Goal: Task Accomplishment & Management: Manage account settings

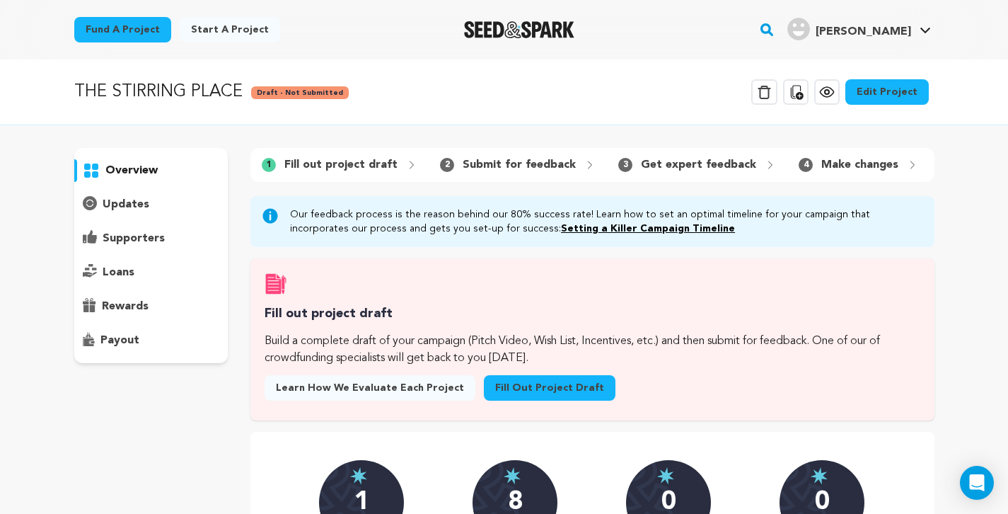
click at [888, 84] on link "Edit Project" at bounding box center [886, 91] width 83 height 25
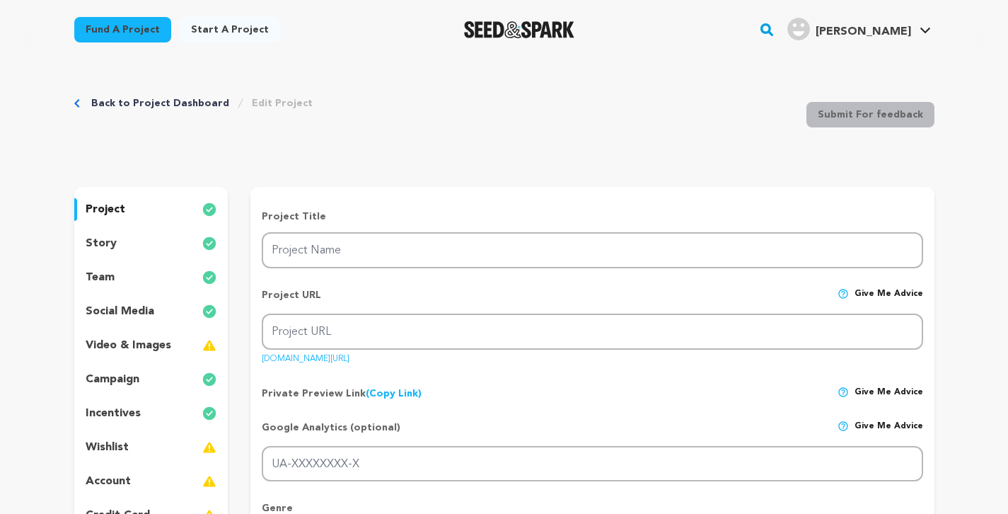
type input "THE STIRRING PLACE"
type input "the-stirring-place"
type input "A Chamoru family visits Guam for a military funeral when the son joins an activ…"
type textarea "A military-dependent Chamoru family visits Guam for a funeral when the son, eag…"
type textarea "Our goal is to showcase the Chamoru experience - our humor, culture, and the se…"
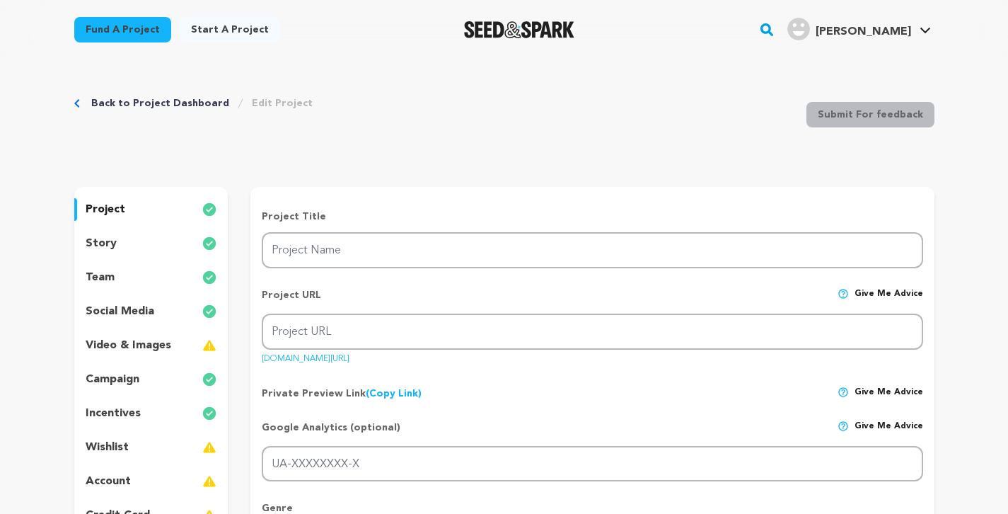
radio input "true"
click at [109, 273] on p "team" at bounding box center [100, 277] width 29 height 17
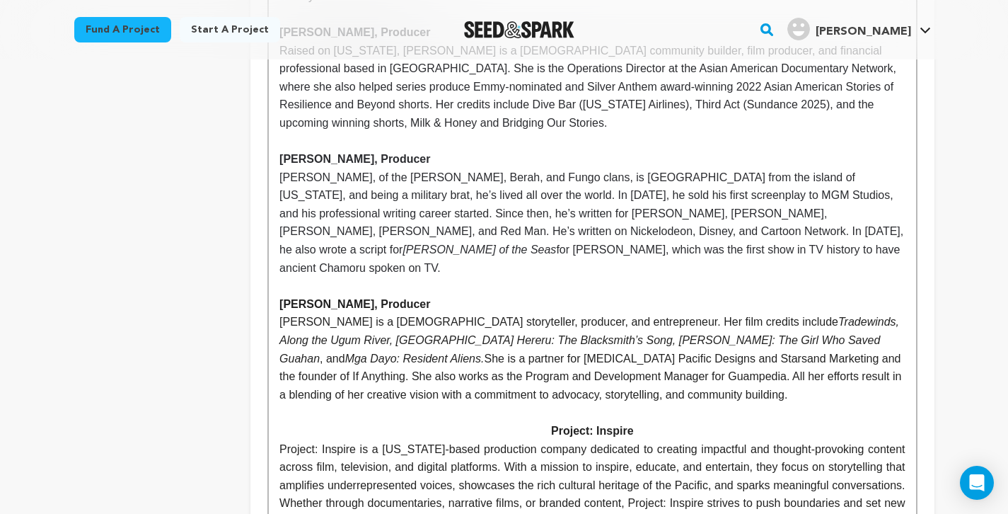
scroll to position [978, 0]
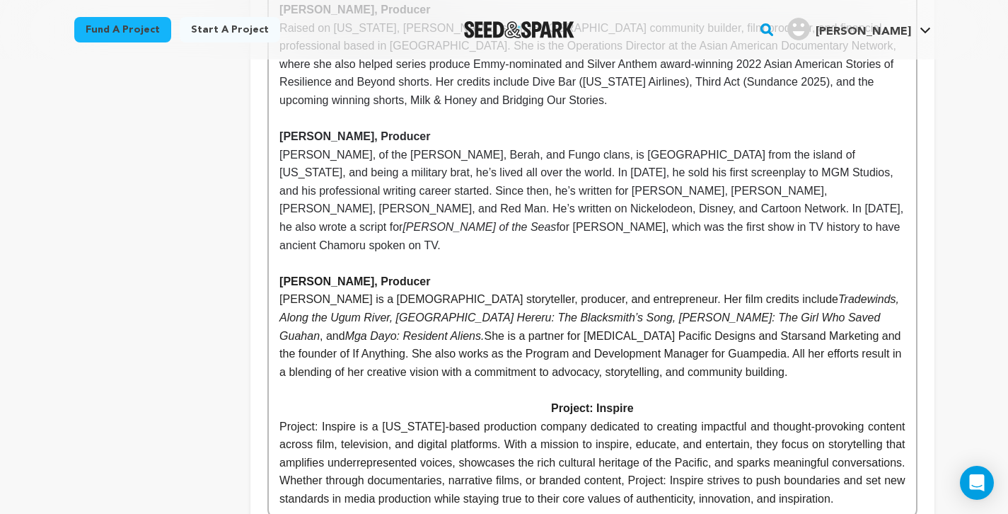
click at [651, 399] on p "Project: Inspire" at bounding box center [591, 408] width 625 height 18
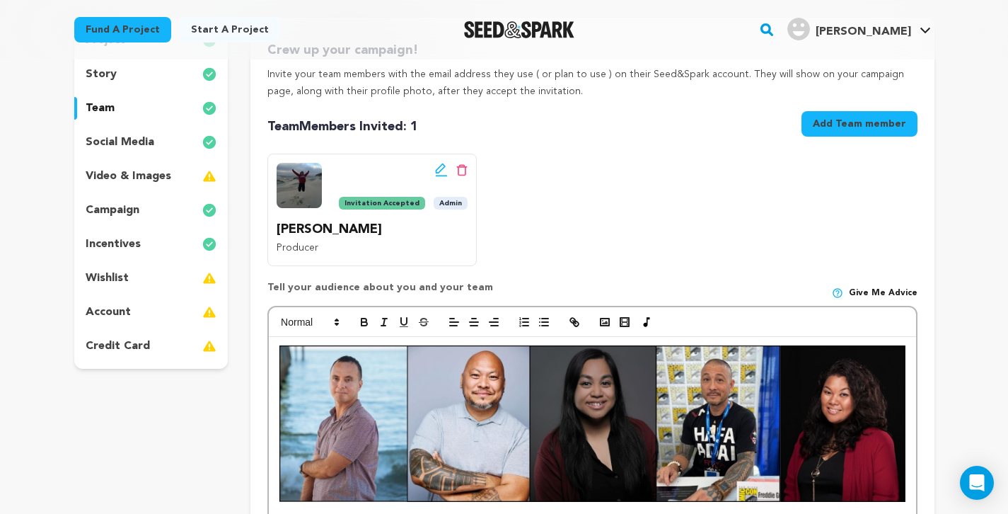
scroll to position [195, 0]
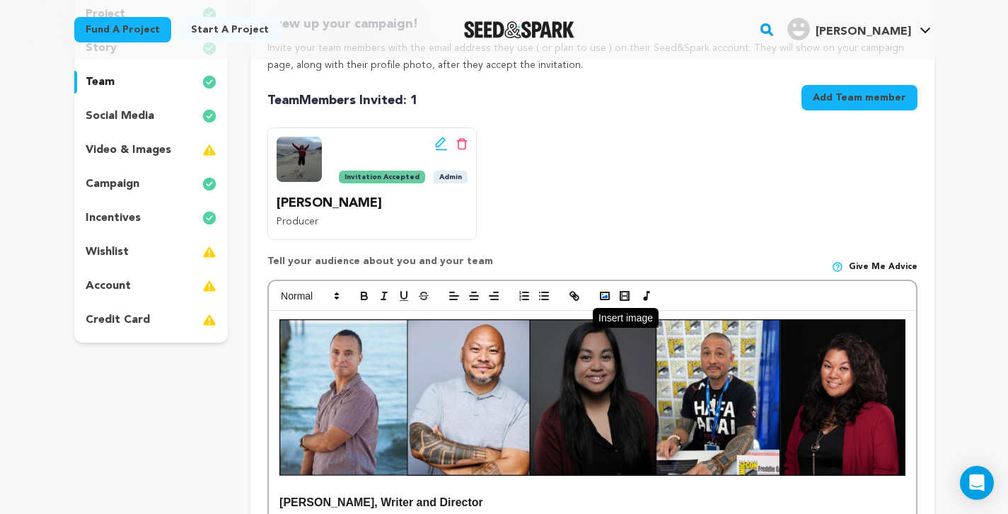
click at [605, 296] on rect "button" at bounding box center [605, 295] width 8 height 7
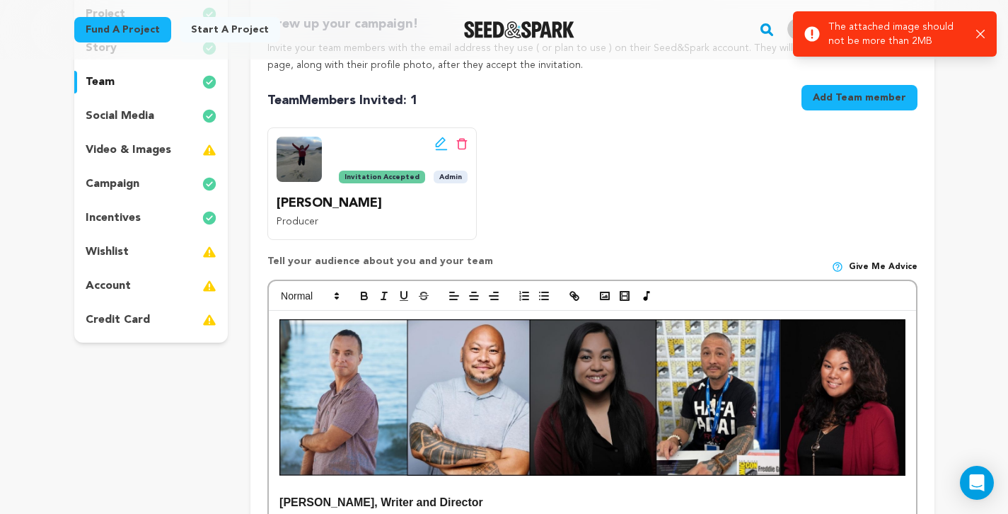
click at [980, 33] on icon "button" at bounding box center [980, 34] width 9 height 9
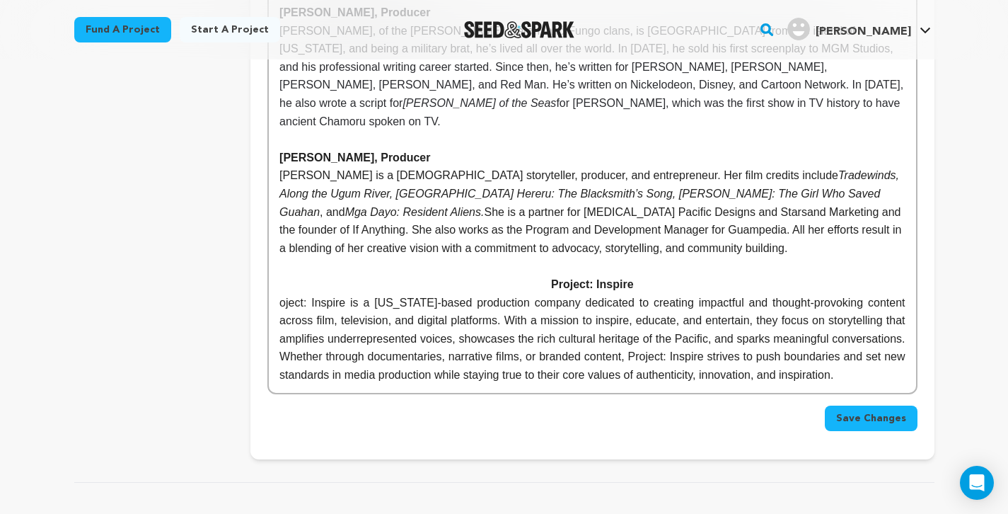
scroll to position [1067, 0]
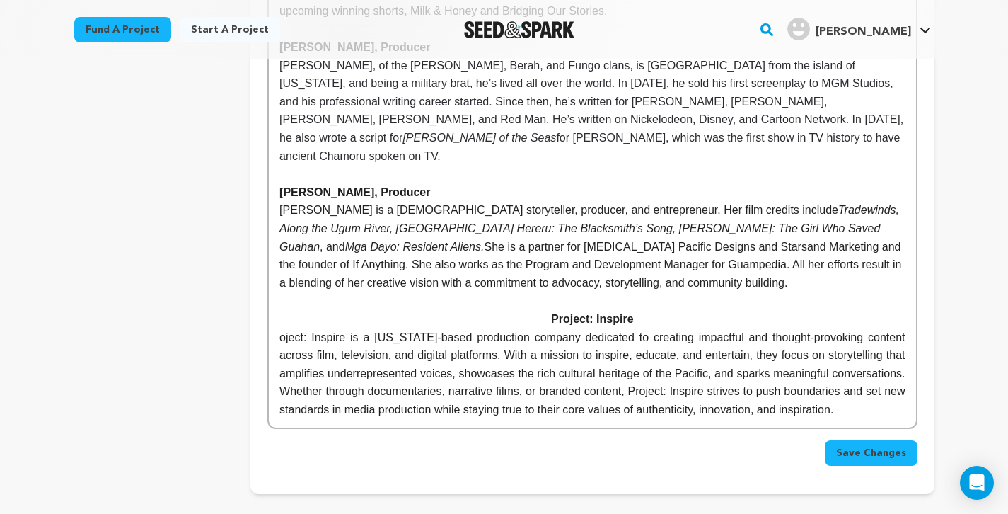
click at [649, 310] on p "Project: Inspire" at bounding box center [591, 319] width 625 height 18
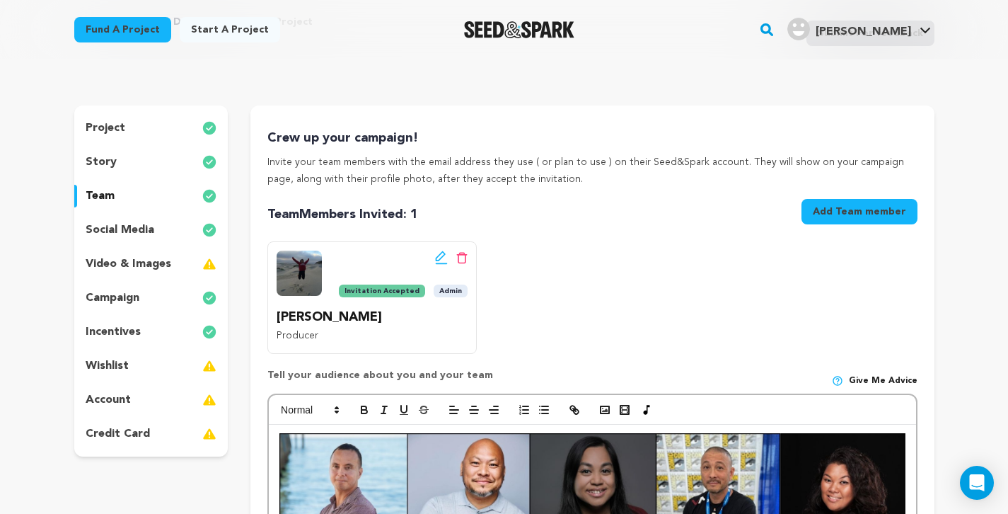
scroll to position [138, 0]
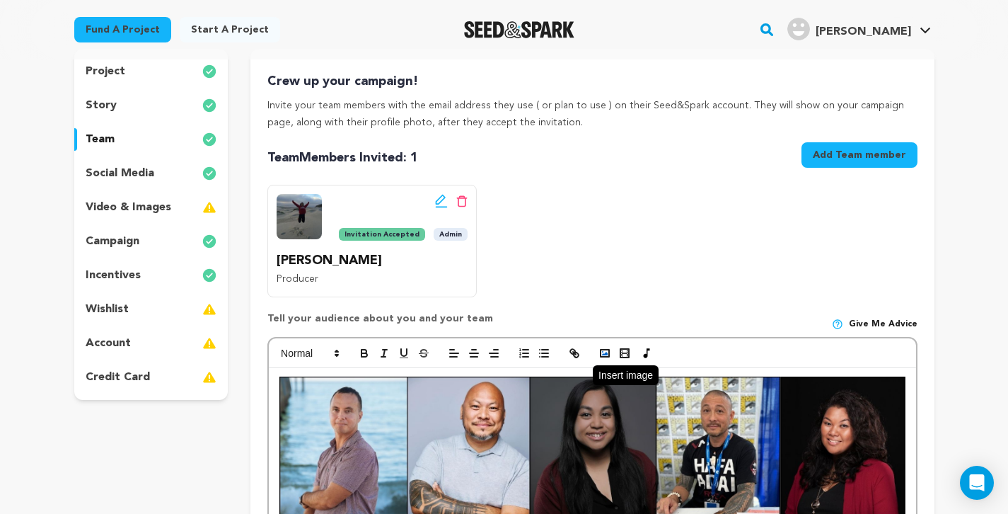
click at [605, 353] on icon "button" at bounding box center [604, 353] width 13 height 13
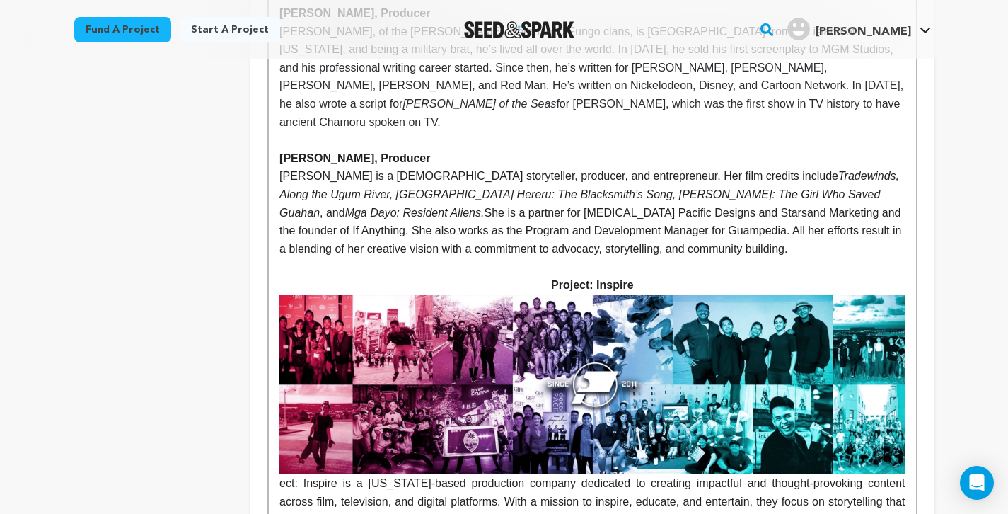
scroll to position [1103, 0]
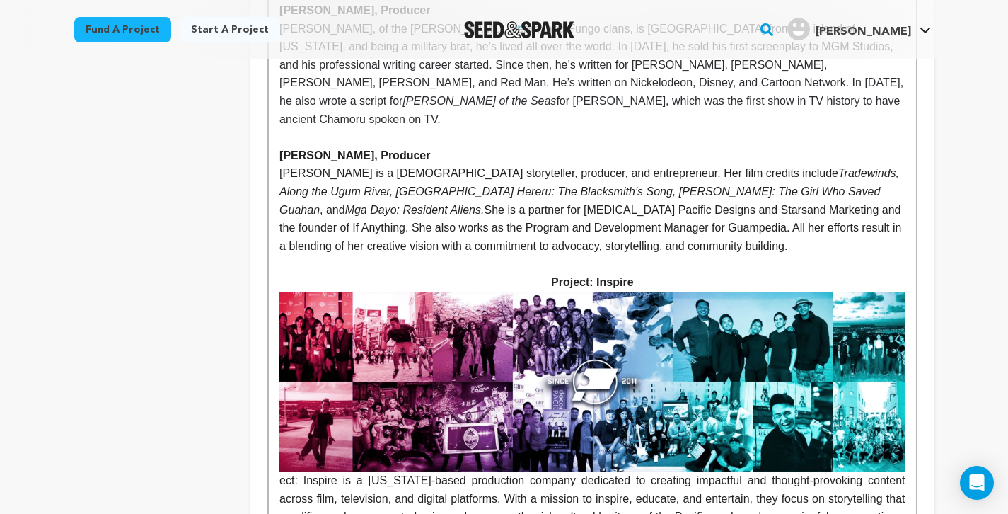
click at [767, 322] on img at bounding box center [591, 381] width 625 height 180
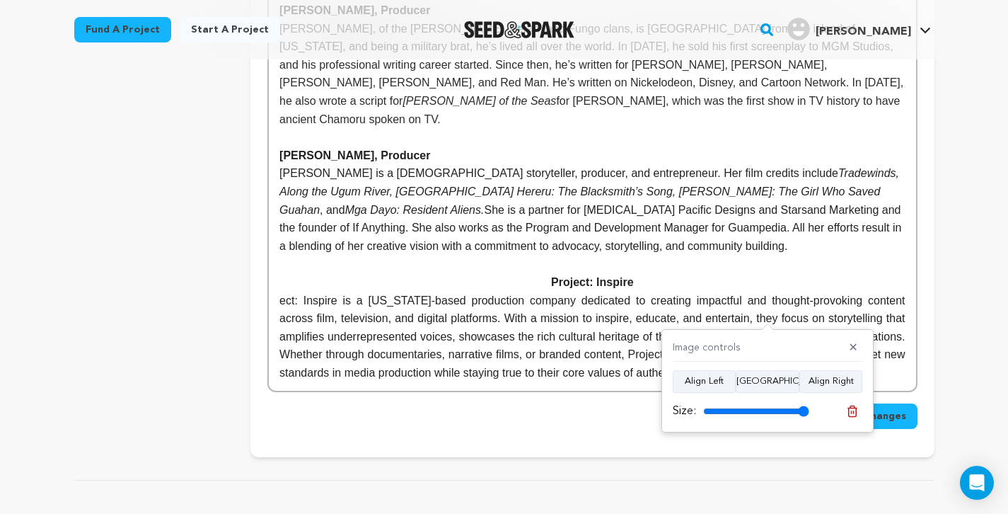
click at [649, 273] on p "Project: Inspire" at bounding box center [591, 282] width 625 height 18
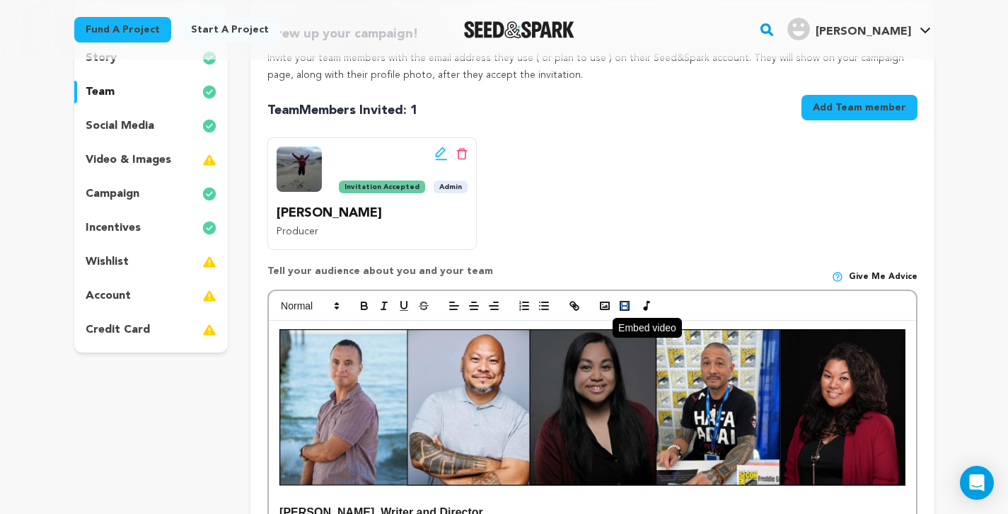
scroll to position [224, 0]
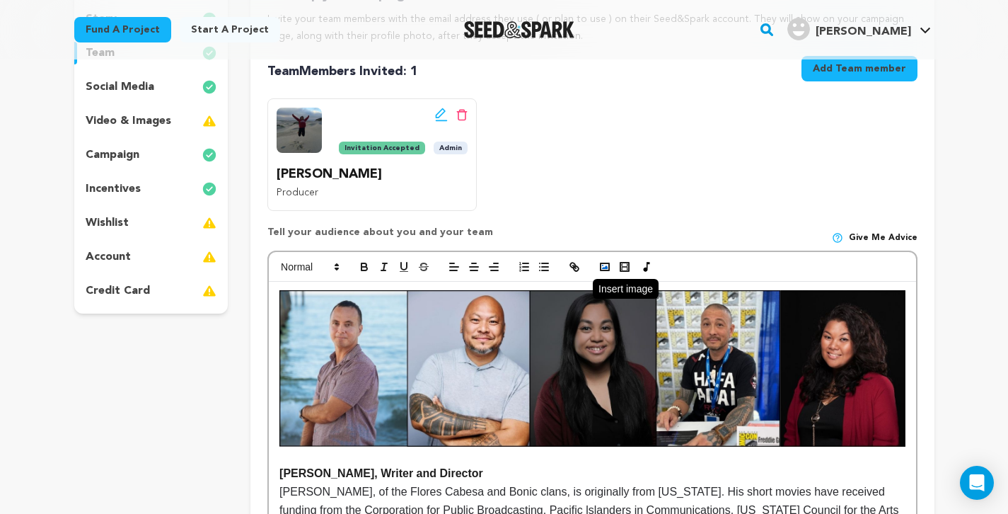
click at [600, 260] on icon "button" at bounding box center [604, 266] width 13 height 13
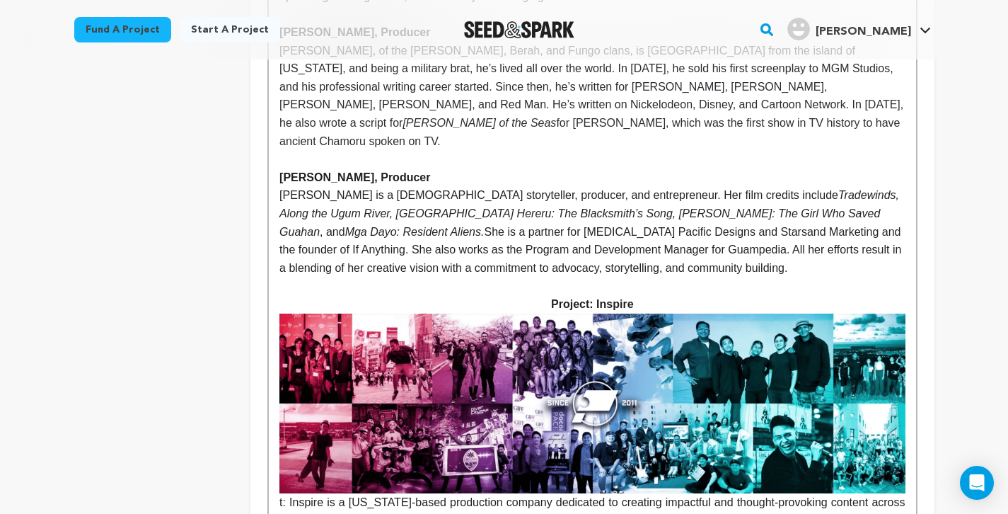
scroll to position [1083, 0]
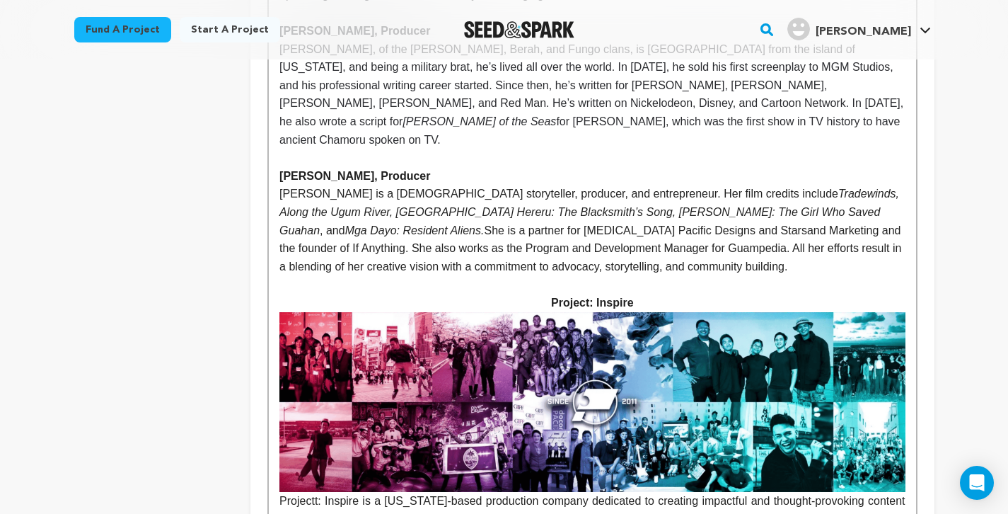
click at [373, 456] on p "Projectt: Inspire is a Guam-based production company dedicated to creating impa…" at bounding box center [591, 447] width 625 height 270
click at [327, 448] on span "Projectt: Inspire is a Guam-based production company dedicated to creating impa…" at bounding box center [593, 445] width 629 height 267
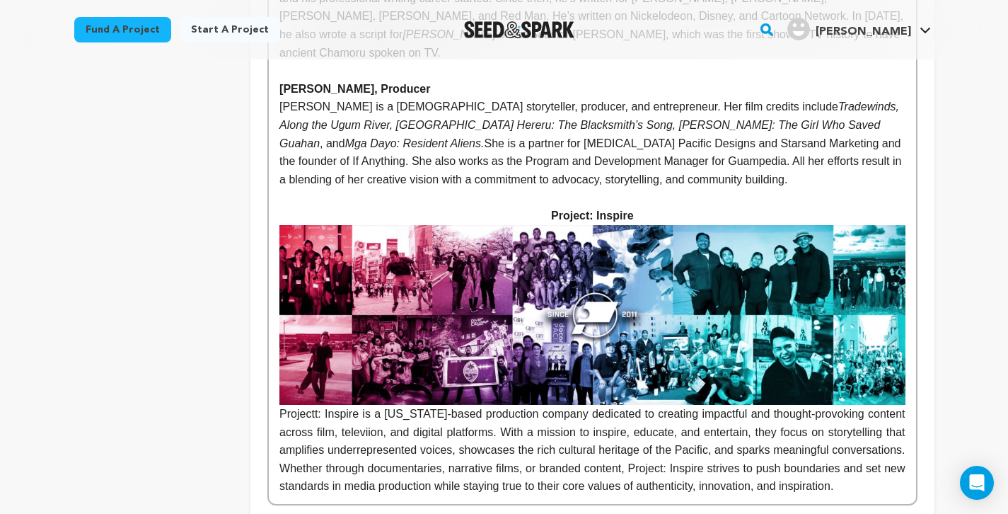
scroll to position [1173, 0]
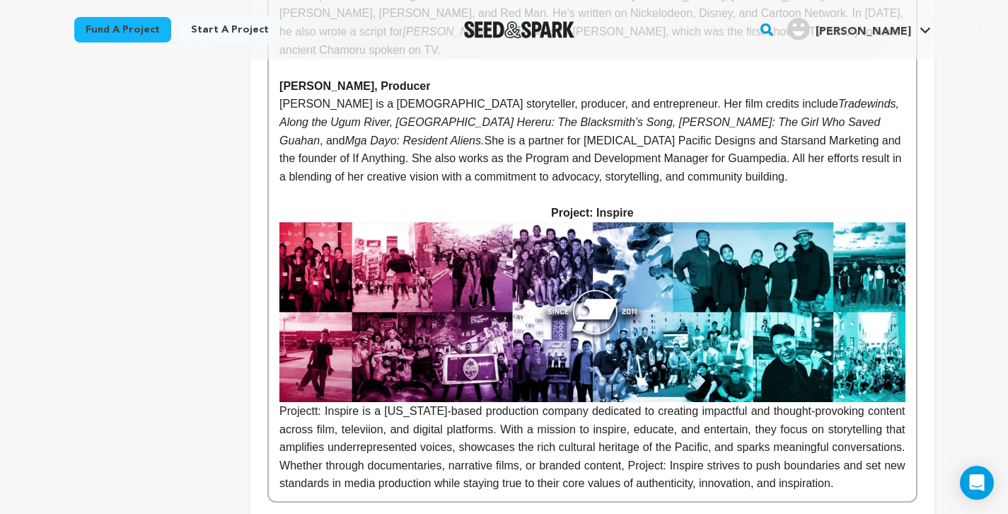
click at [371, 374] on span "Projectt: Inspire is a Guam-based production company dedicated to creating impa…" at bounding box center [593, 355] width 629 height 267
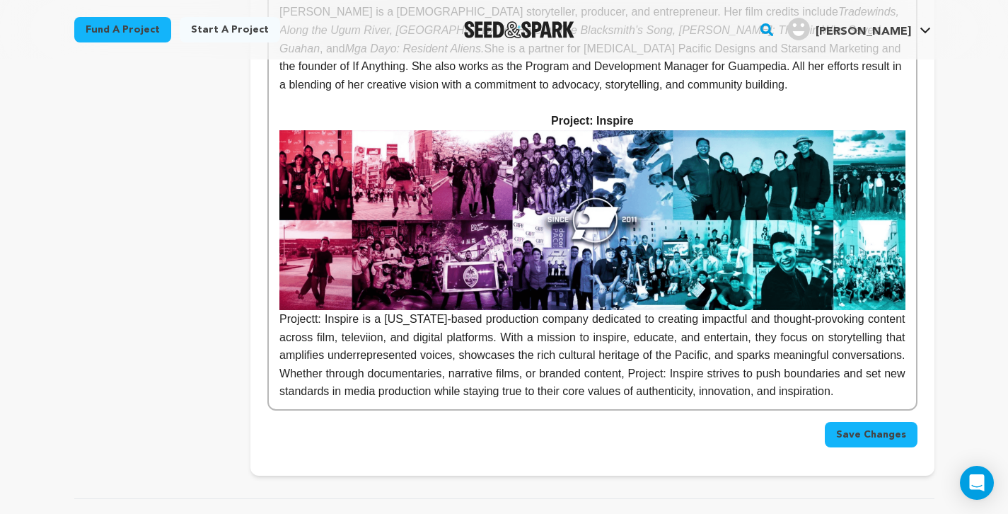
scroll to position [1268, 0]
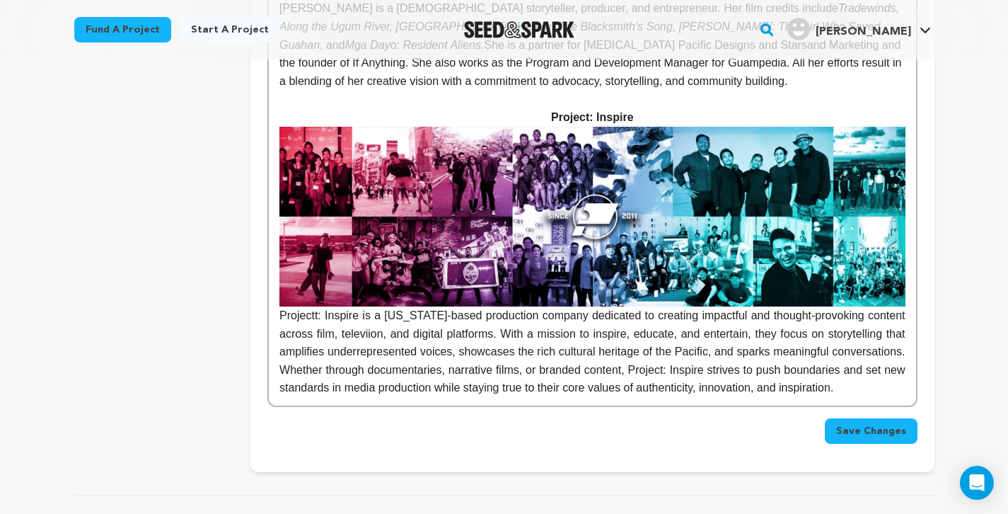
click at [318, 264] on span "Projectt: Inspire is a Guam-based production company dedicated to creating impa…" at bounding box center [593, 260] width 629 height 267
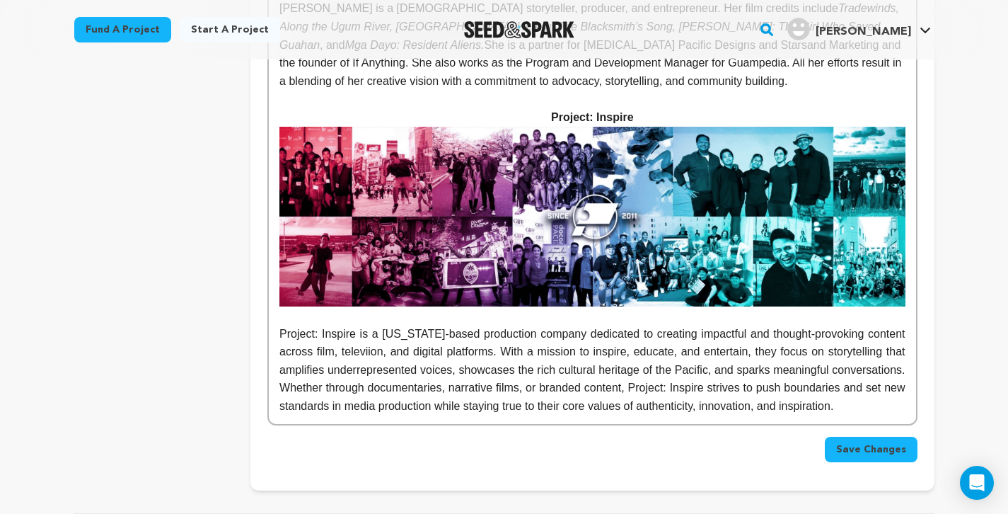
click at [648, 108] on p "Project: Inspire" at bounding box center [591, 117] width 625 height 18
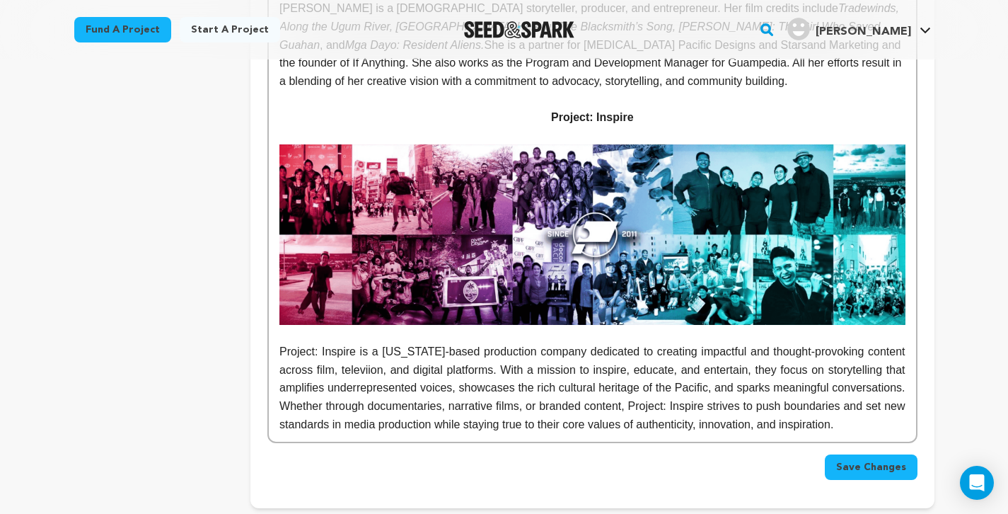
click at [371, 345] on span "Project: Inspire is a Guam-based production company dedicated to creating impac…" at bounding box center [593, 387] width 629 height 84
click at [693, 368] on span "Project: Inspire is a Guam-based production company dedicated to creating impac…" at bounding box center [593, 387] width 629 height 84
click at [862, 460] on span "Save Changes" at bounding box center [871, 467] width 70 height 14
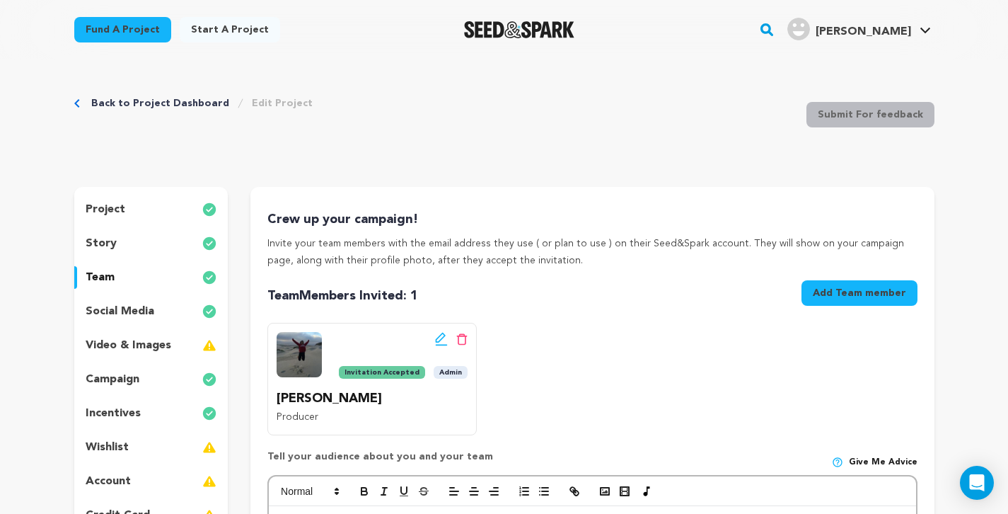
scroll to position [0, 0]
click at [195, 100] on link "Back to Project Dashboard" at bounding box center [160, 103] width 138 height 14
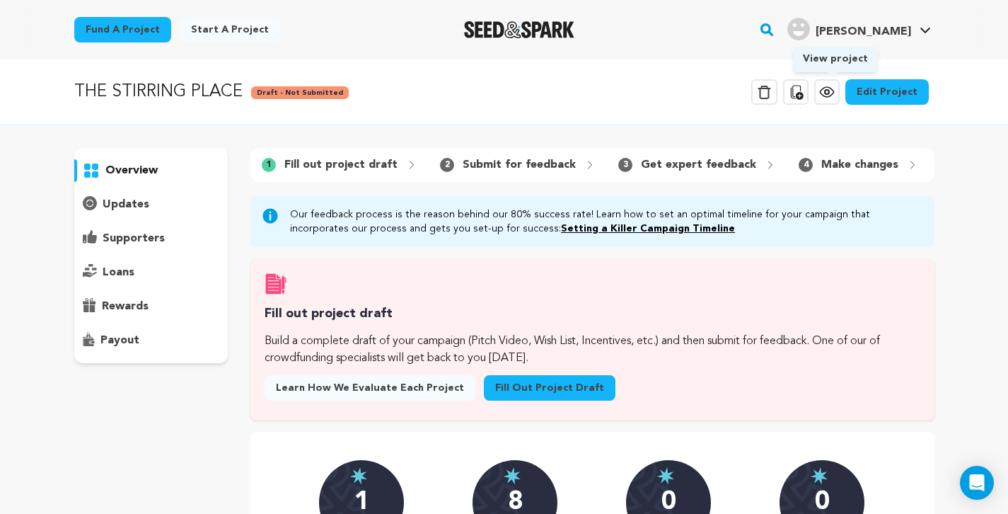
click at [835, 94] on icon at bounding box center [826, 91] width 17 height 17
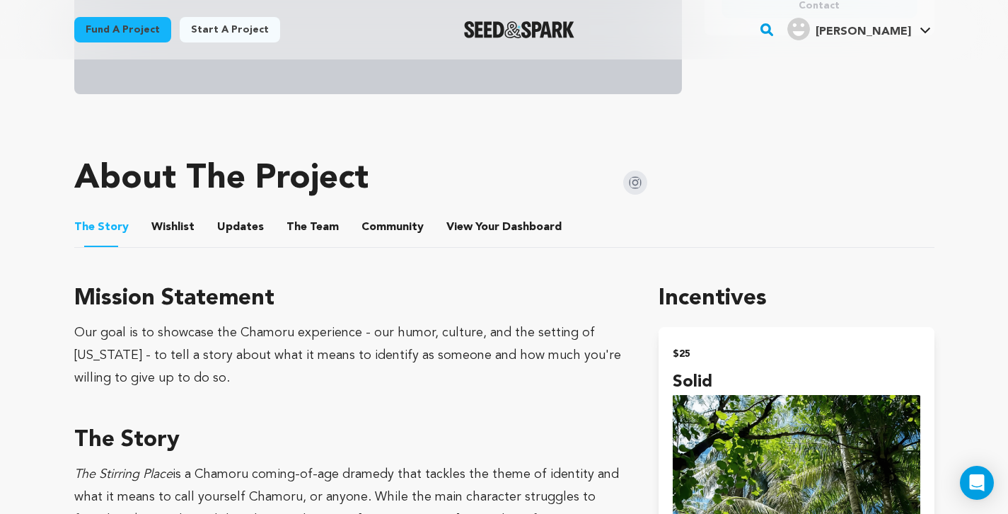
scroll to position [604, 0]
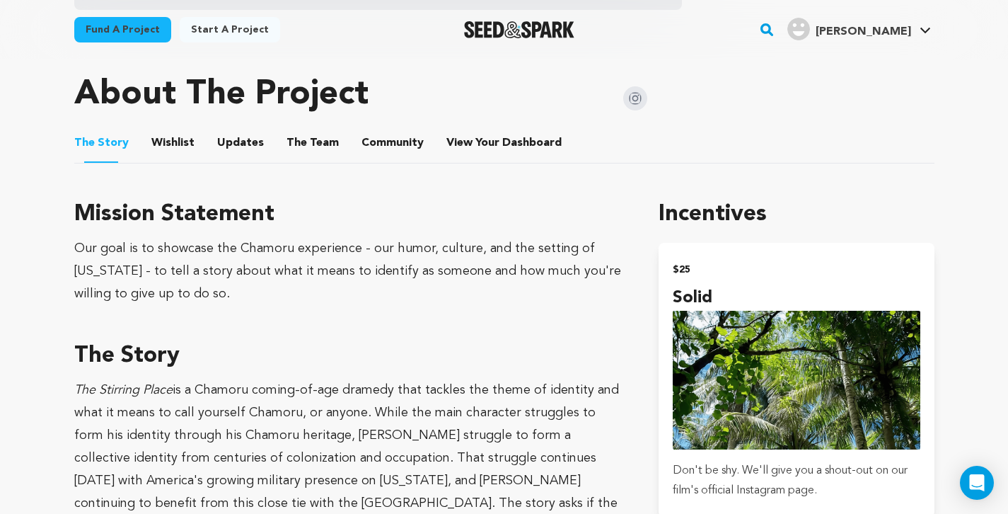
click at [310, 141] on button "The Team" at bounding box center [313, 146] width 34 height 34
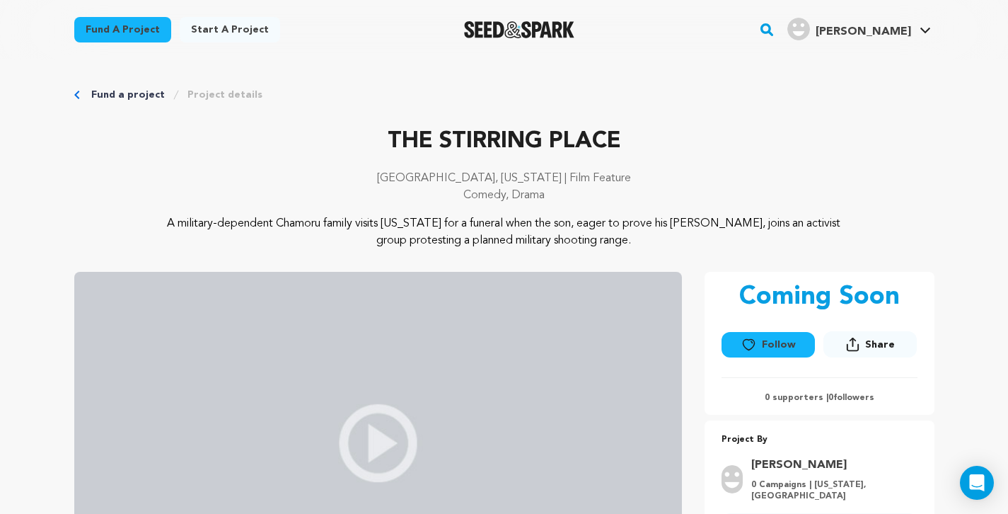
click at [123, 96] on link "Fund a project" at bounding box center [128, 95] width 74 height 14
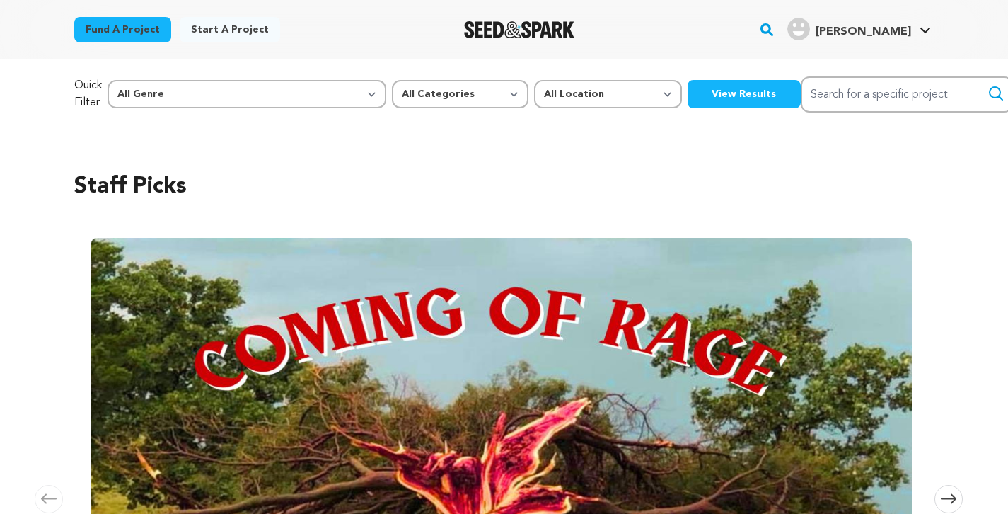
scroll to position [0, 2041]
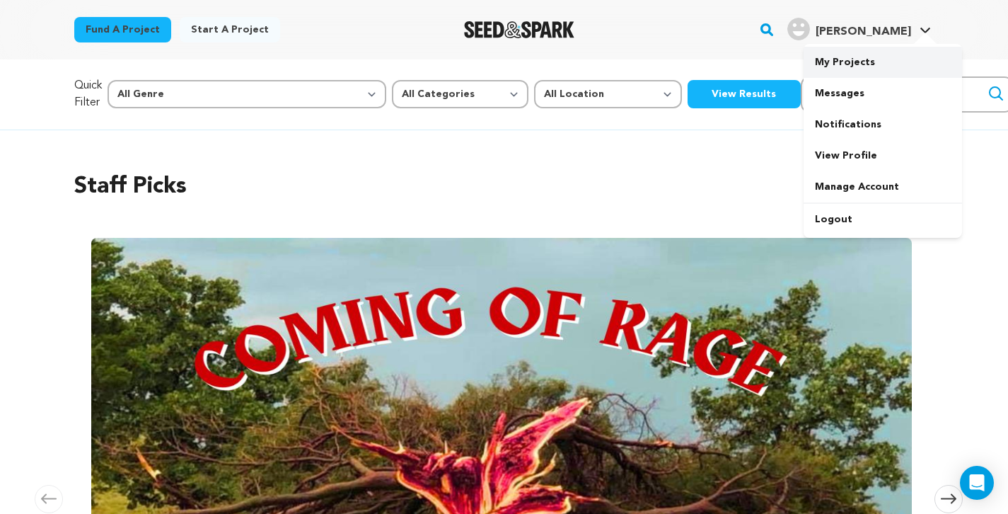
click at [842, 67] on link "My Projects" at bounding box center [883, 62] width 158 height 31
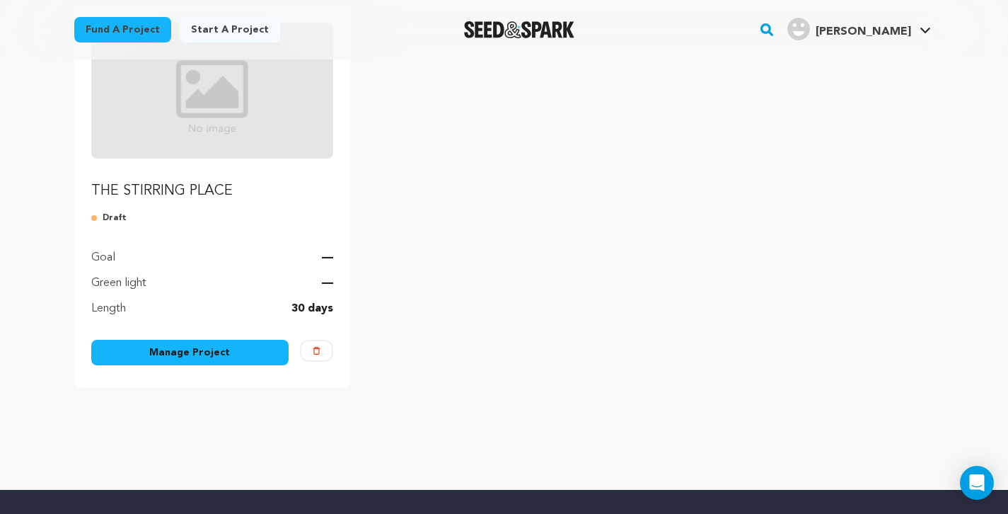
scroll to position [203, 0]
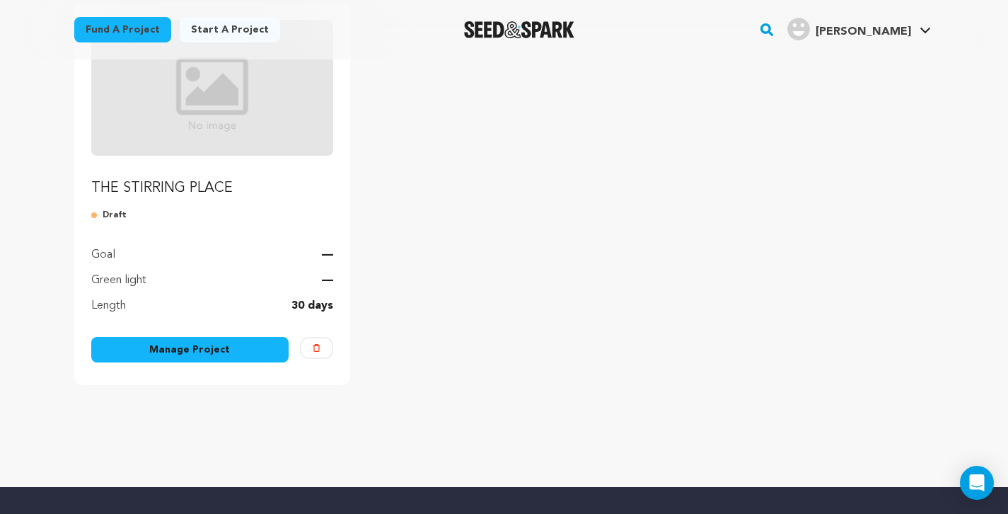
click at [251, 354] on link "Manage Project" at bounding box center [190, 349] width 198 height 25
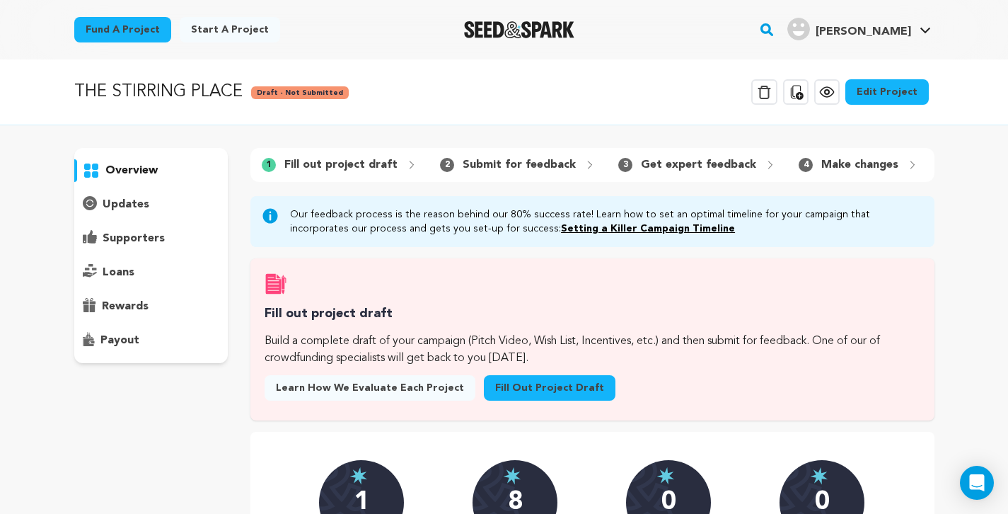
click at [897, 95] on link "Edit Project" at bounding box center [886, 91] width 83 height 25
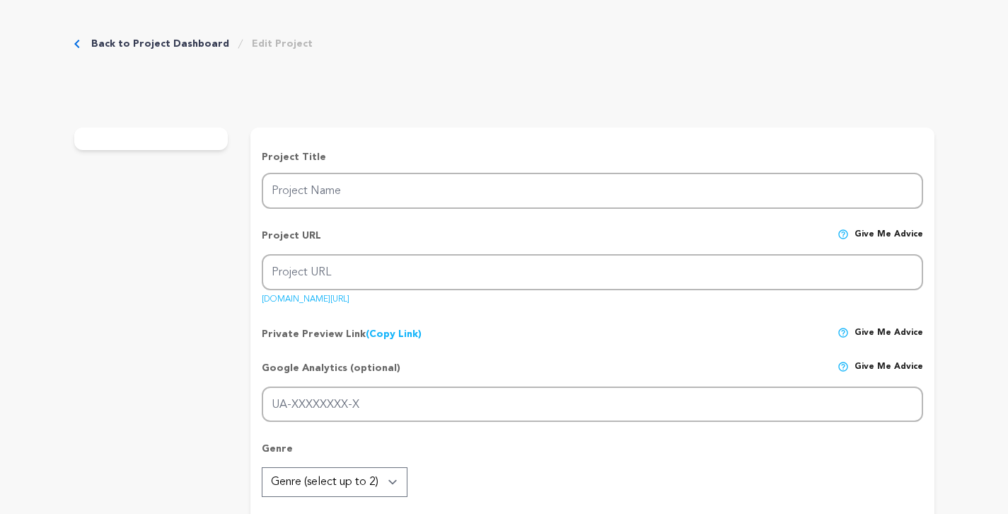
type input "THE STIRRING PLACE"
type input "the-stirring-place"
type input "A Chamoru family visits [US_STATE] for a military funeral when the son joins an…"
type textarea "A military-dependent Chamoru family visits [US_STATE] for a funeral when the so…"
type textarea "Our goal is to showcase the Chamoru experience - our humor, culture, and the se…"
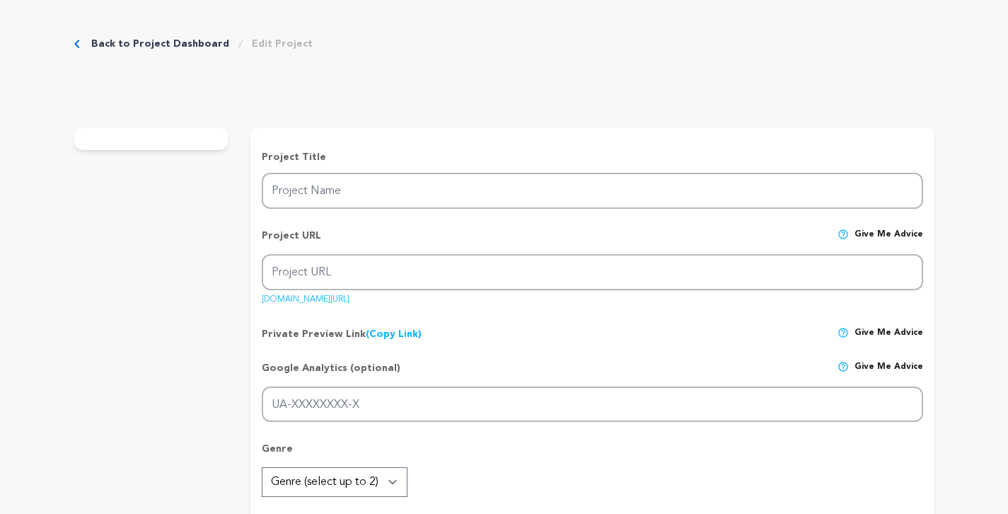
radio input "true"
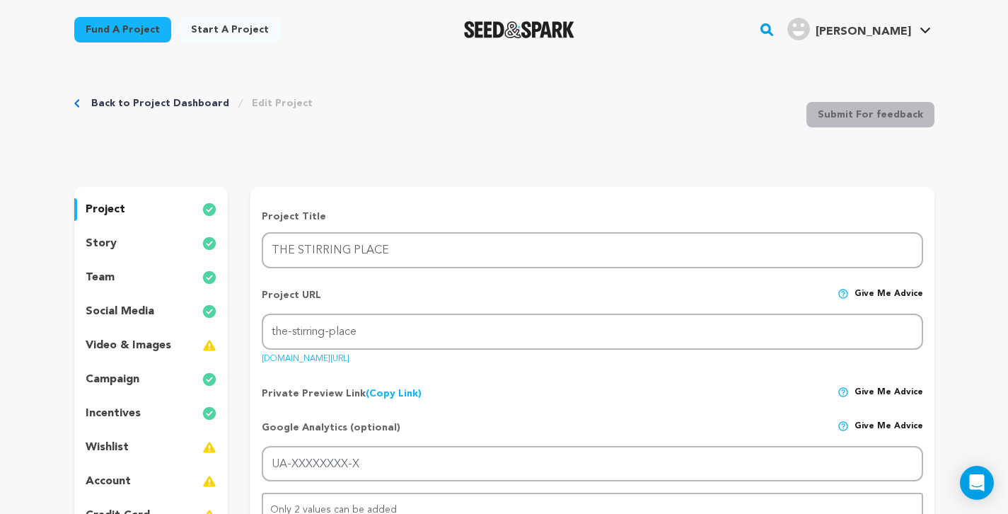
click at [114, 280] on div "team" at bounding box center [151, 277] width 154 height 23
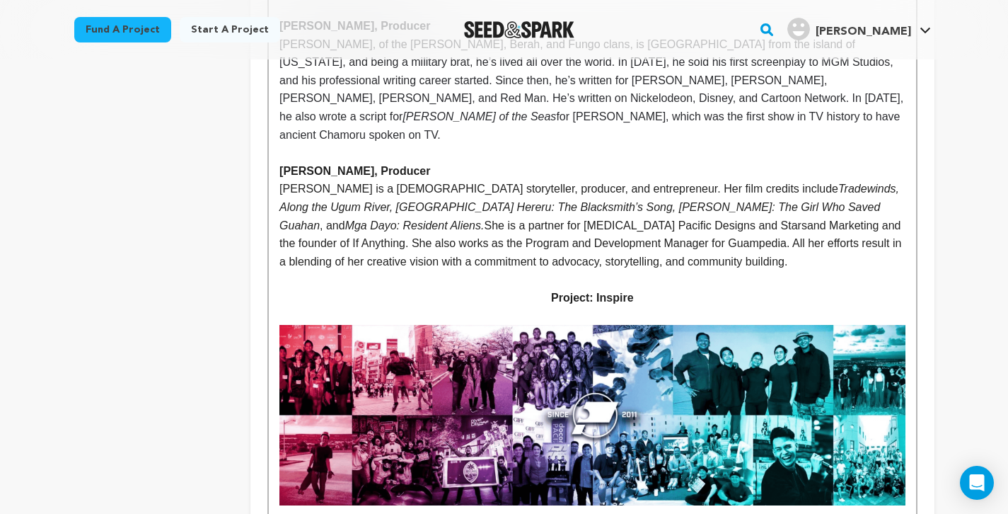
scroll to position [1100, 0]
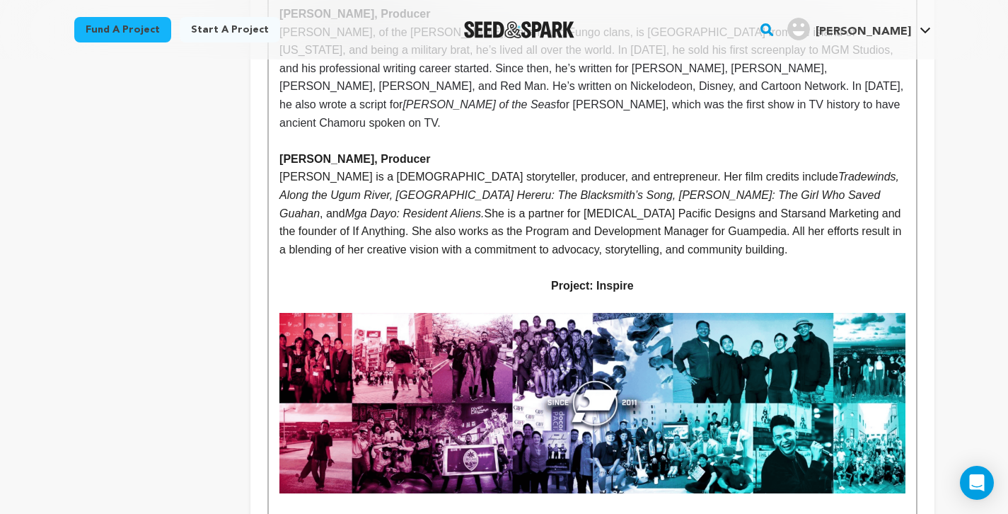
click at [673, 295] on p at bounding box center [591, 304] width 625 height 18
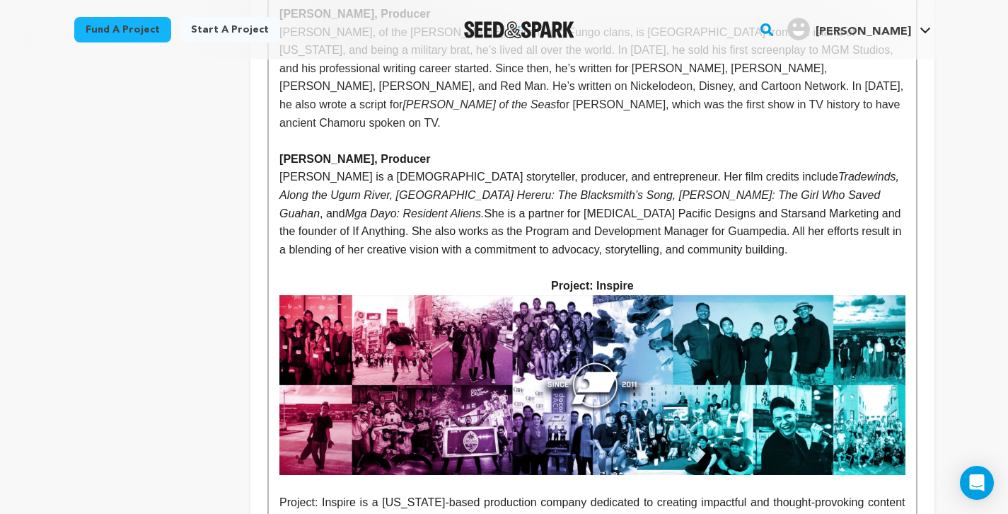
click at [581, 475] on p at bounding box center [591, 484] width 625 height 18
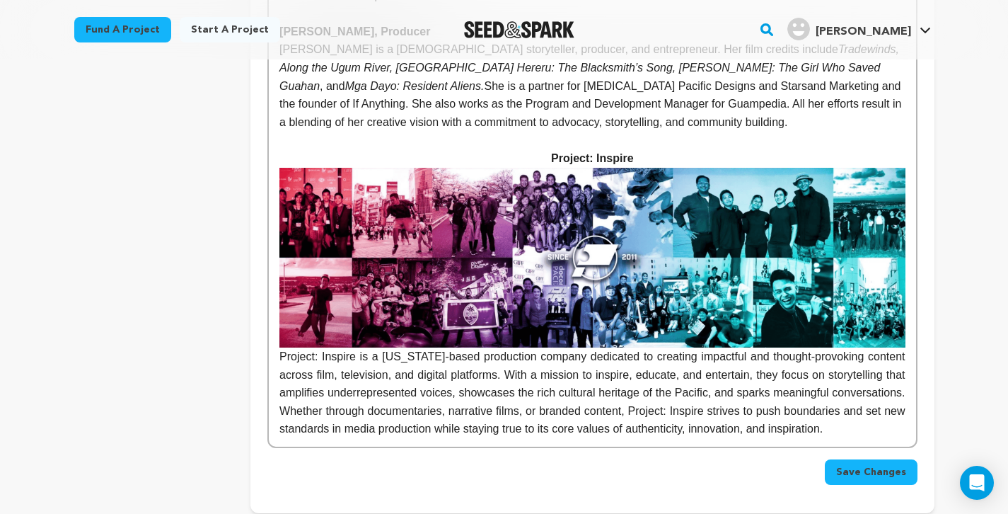
scroll to position [1229, 0]
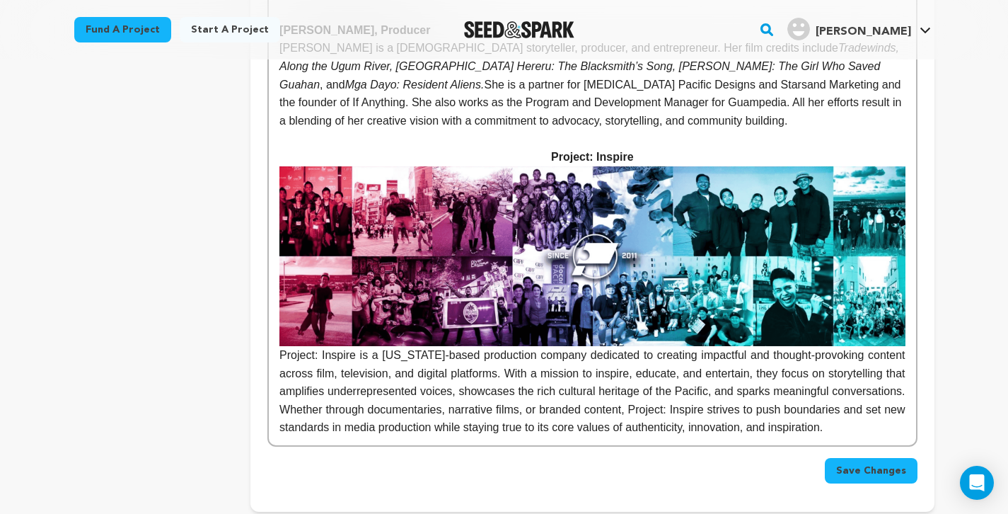
click at [873, 463] on span "Save Changes" at bounding box center [871, 470] width 70 height 14
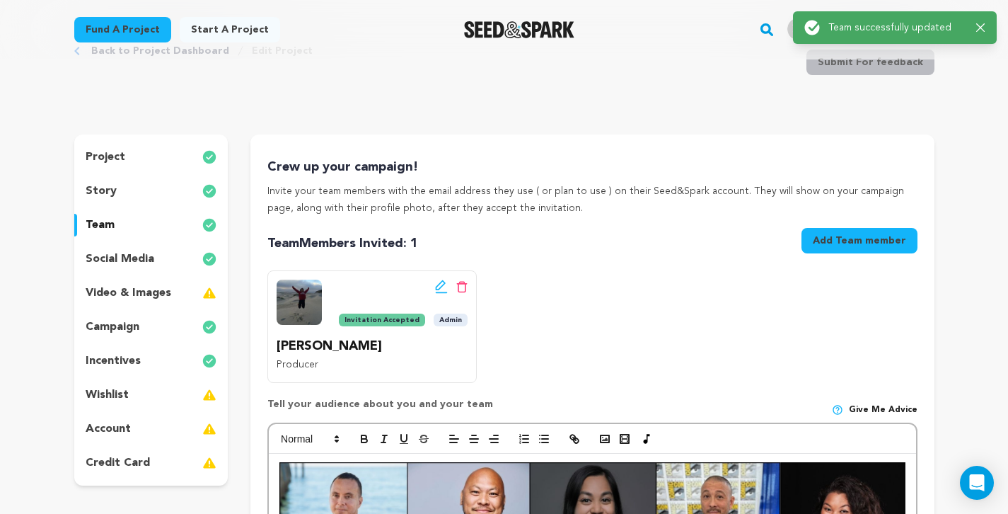
scroll to position [0, 0]
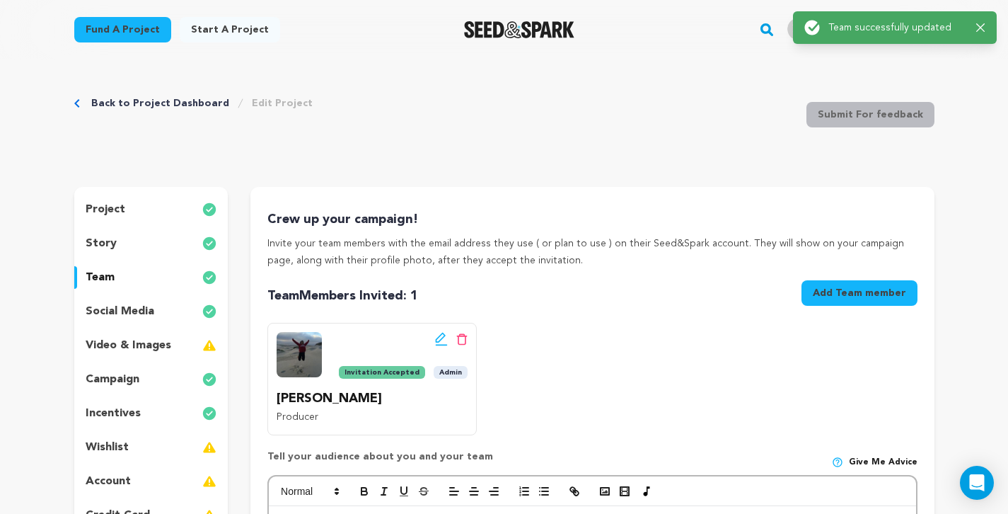
click at [188, 100] on link "Back to Project Dashboard" at bounding box center [160, 103] width 138 height 14
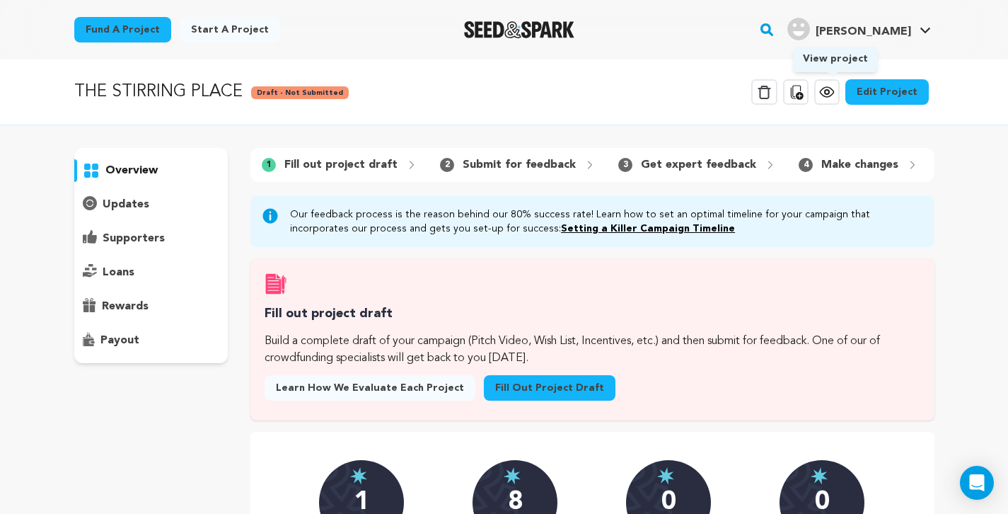
click at [830, 93] on icon at bounding box center [826, 91] width 17 height 17
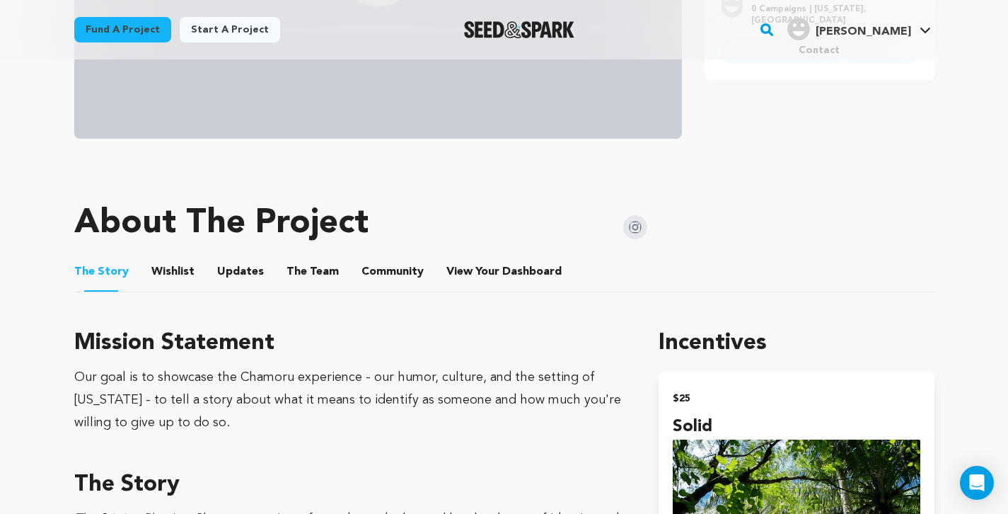
scroll to position [498, 0]
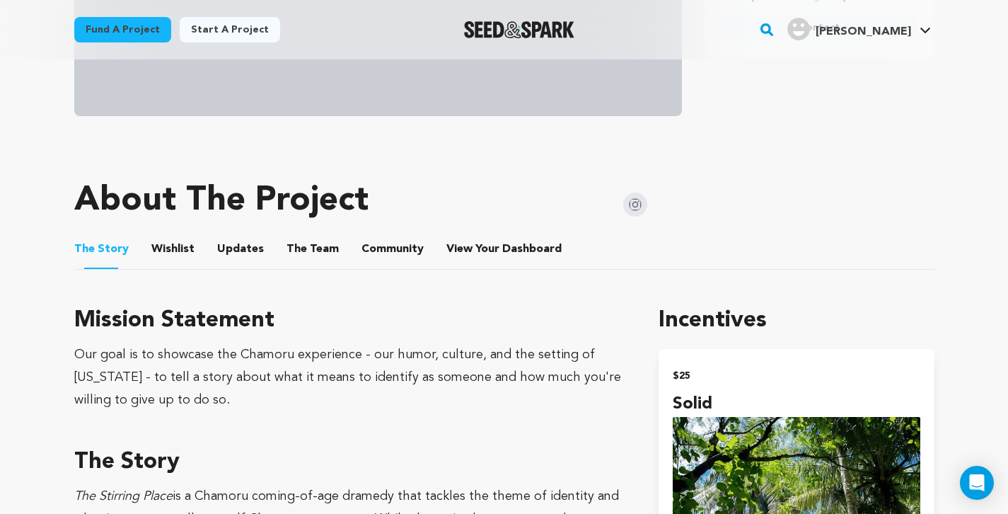
click at [325, 239] on li "The Team The Team" at bounding box center [312, 249] width 52 height 40
click at [315, 250] on button "The Team" at bounding box center [313, 252] width 34 height 34
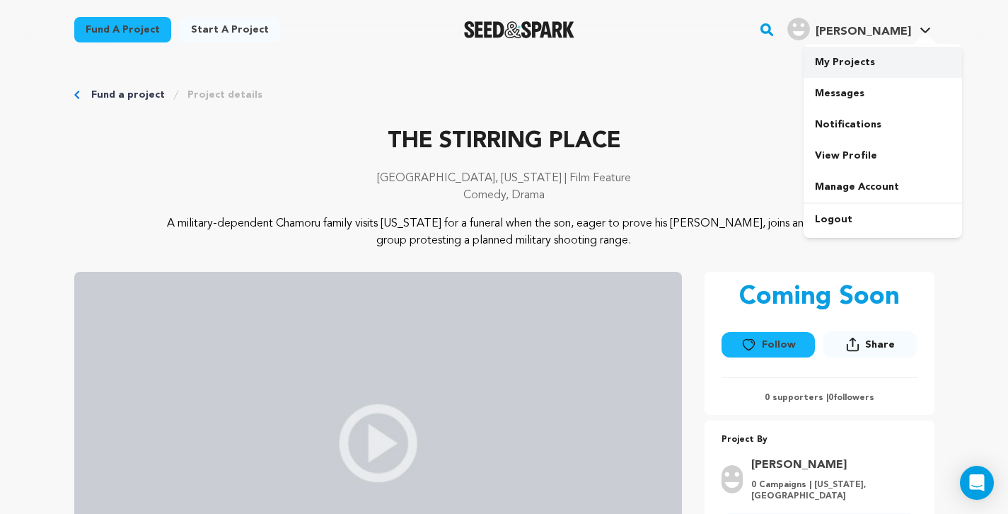
click at [843, 57] on link "My Projects" at bounding box center [883, 62] width 158 height 31
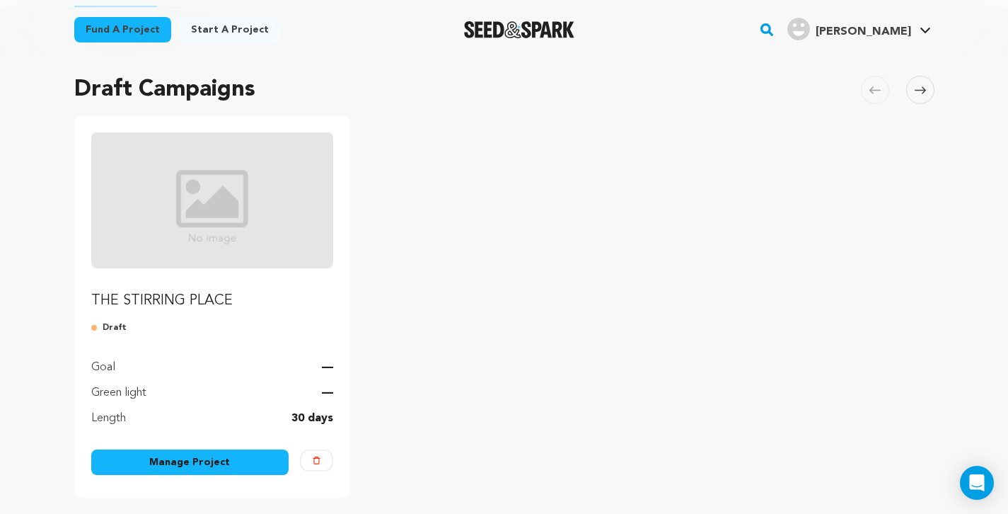
scroll to position [158, 0]
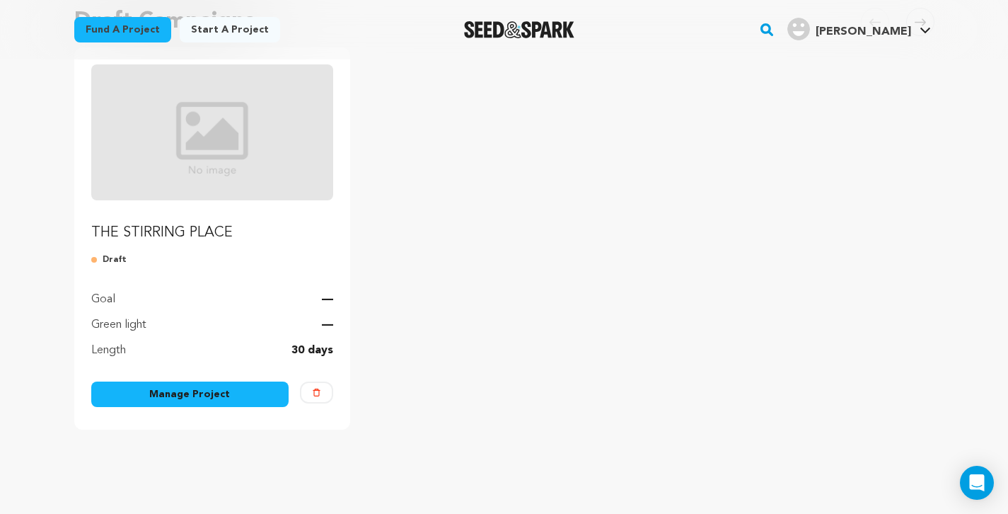
click at [209, 393] on link "Manage Project" at bounding box center [190, 393] width 198 height 25
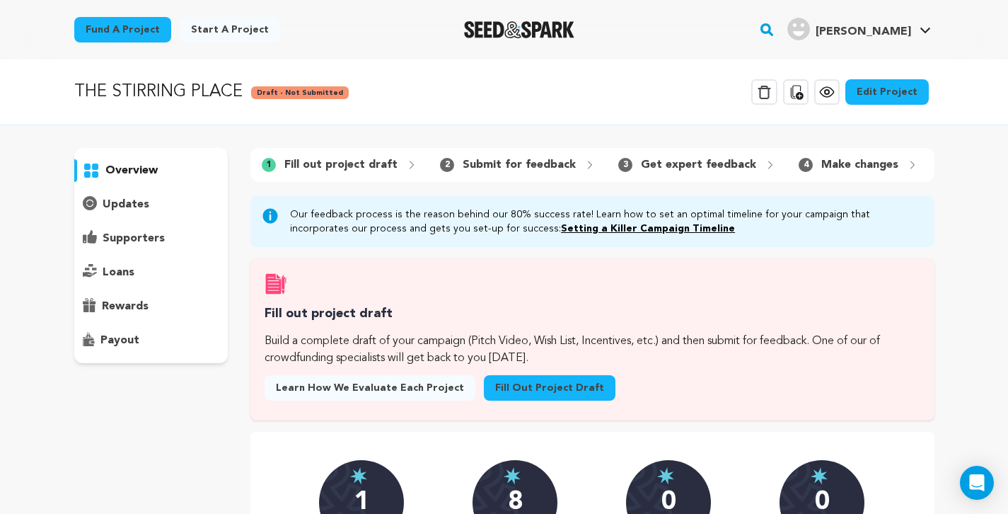
click at [893, 94] on link "Edit Project" at bounding box center [886, 91] width 83 height 25
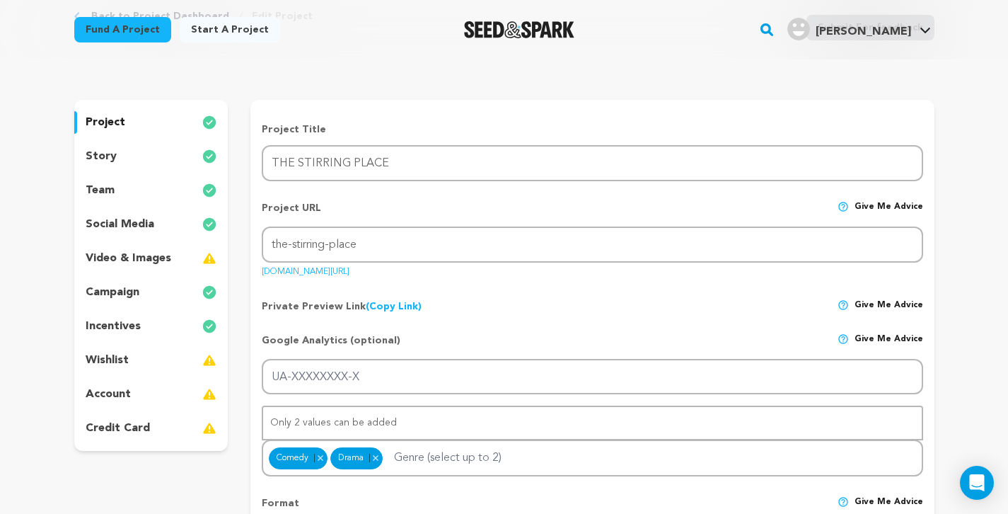
scroll to position [10, 0]
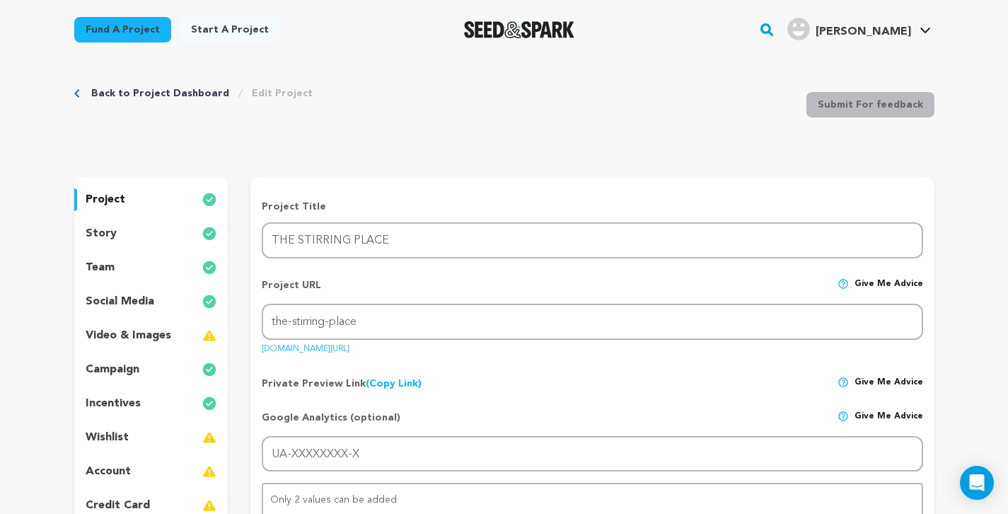
click at [103, 266] on p "team" at bounding box center [100, 267] width 29 height 17
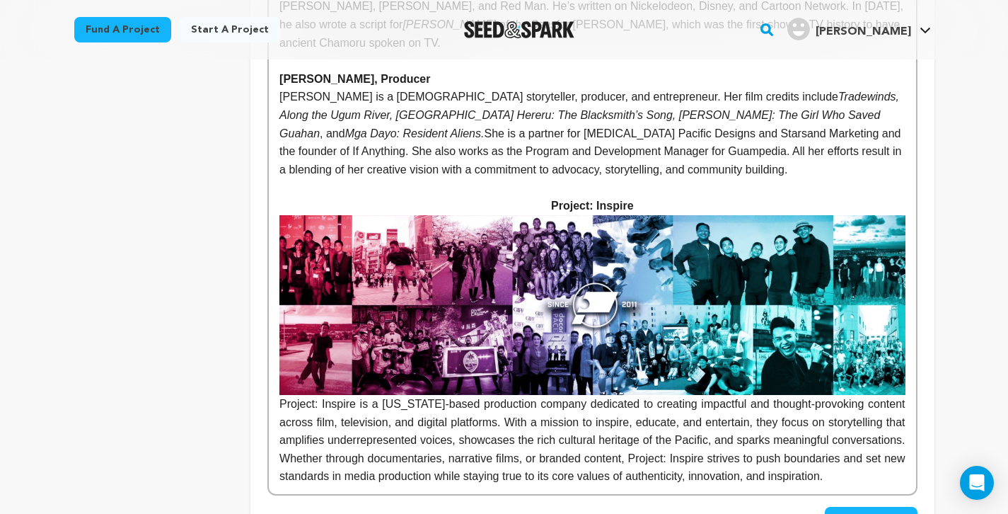
scroll to position [1208, 0]
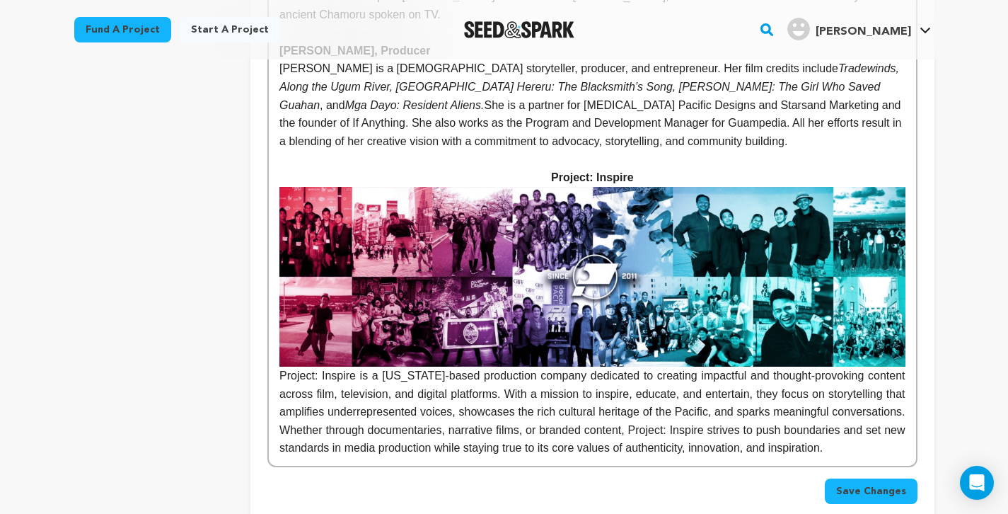
click at [280, 369] on span "Project: Inspire is a [US_STATE]-based production company dedicated to creating…" at bounding box center [593, 411] width 629 height 84
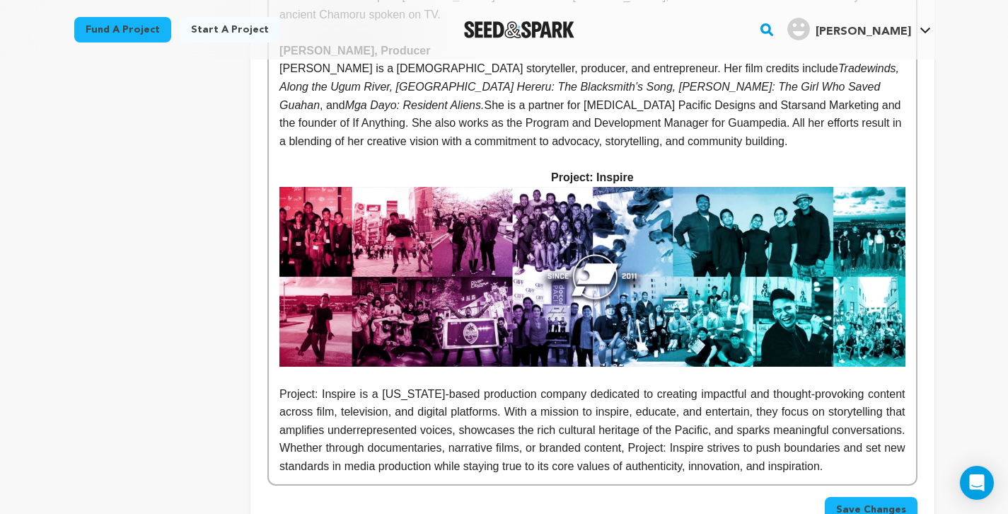
click at [892, 502] on span "Save Changes" at bounding box center [871, 509] width 70 height 14
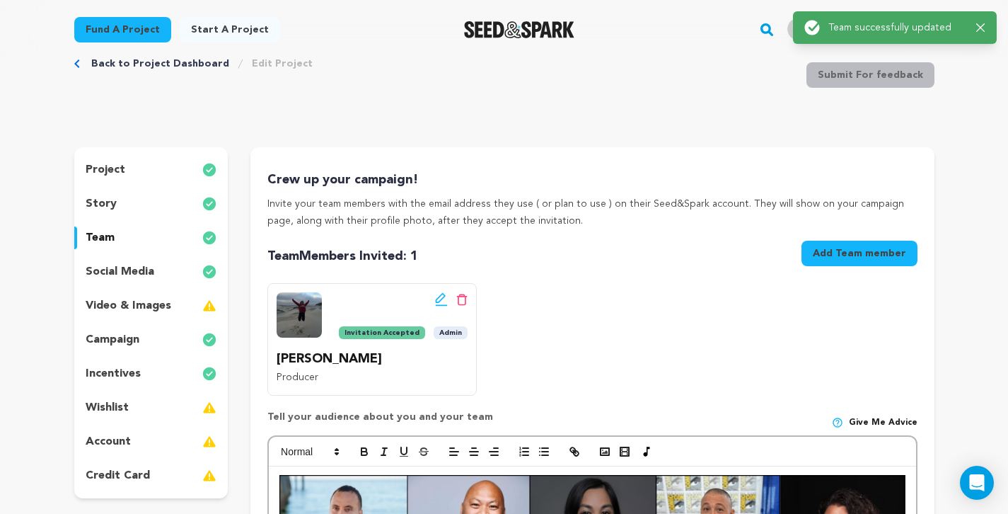
scroll to position [0, 0]
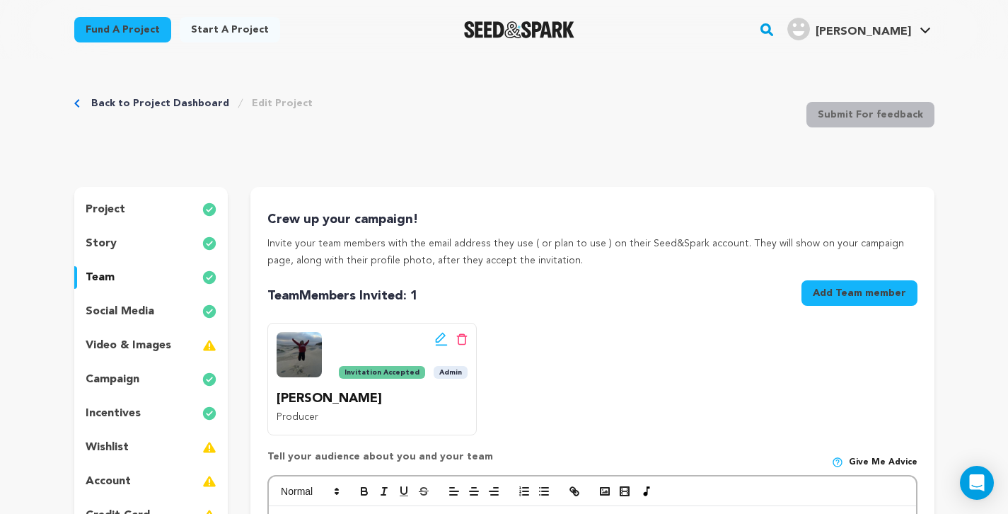
click at [191, 101] on link "Back to Project Dashboard" at bounding box center [160, 103] width 138 height 14
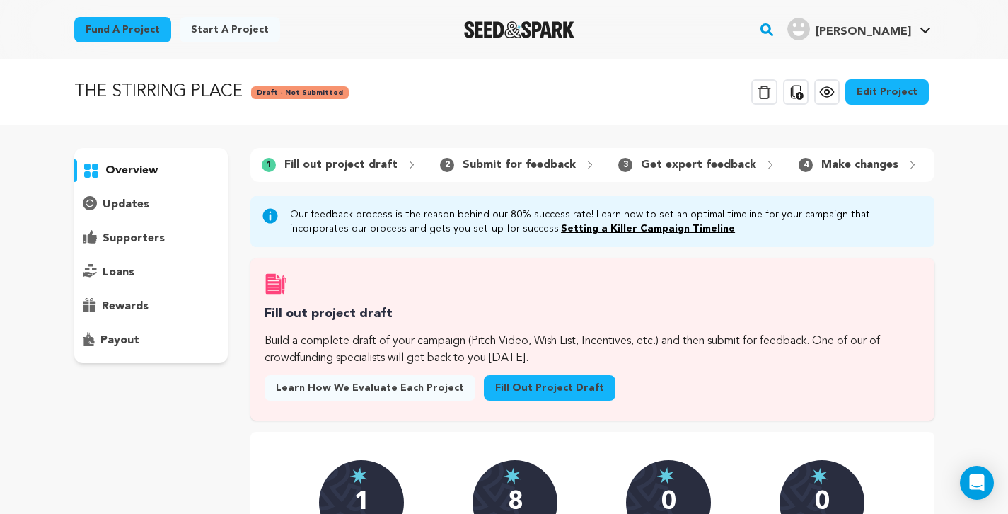
click at [835, 94] on icon at bounding box center [826, 91] width 17 height 17
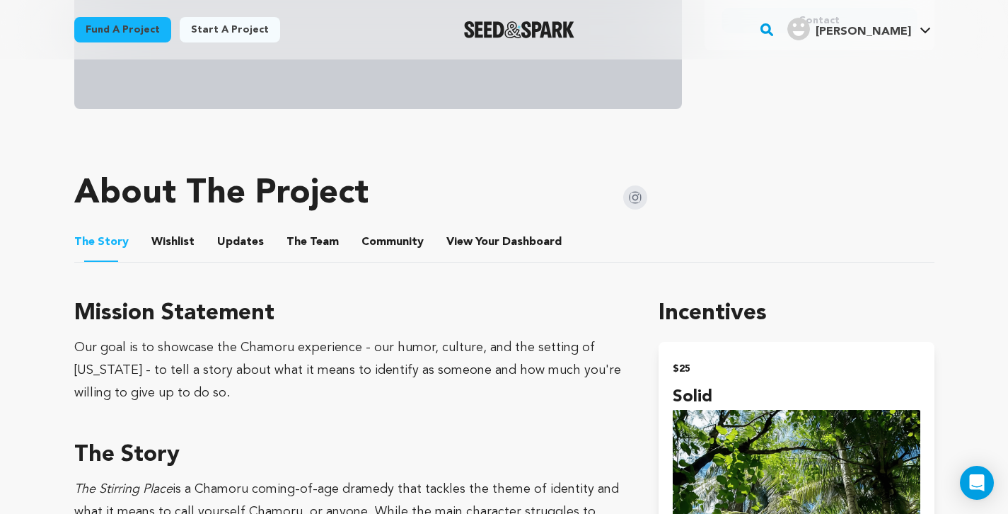
scroll to position [598, 0]
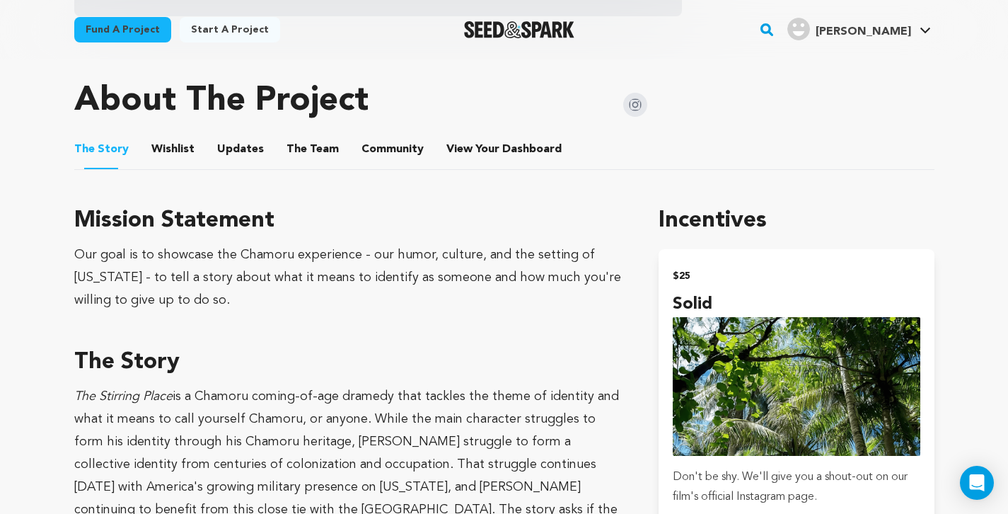
click at [312, 151] on button "The Team" at bounding box center [313, 152] width 34 height 34
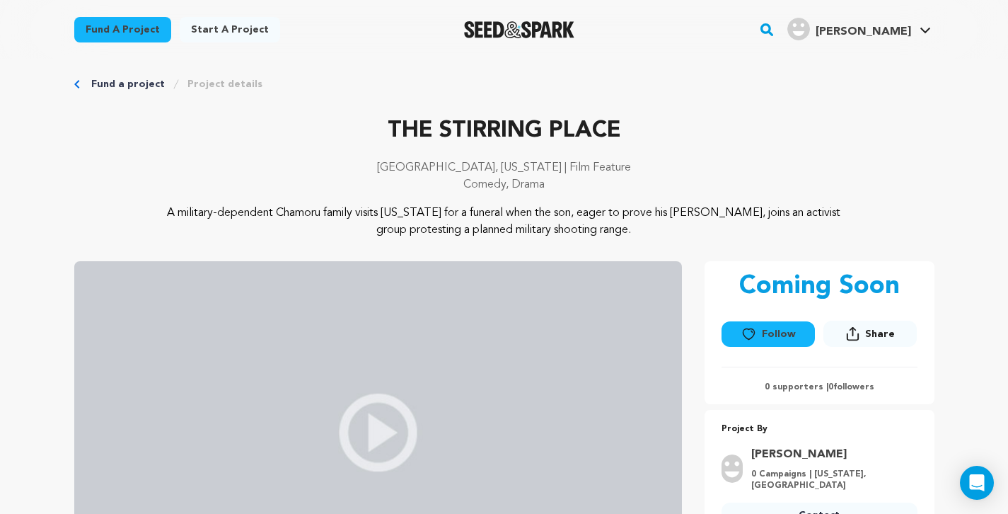
scroll to position [8, 0]
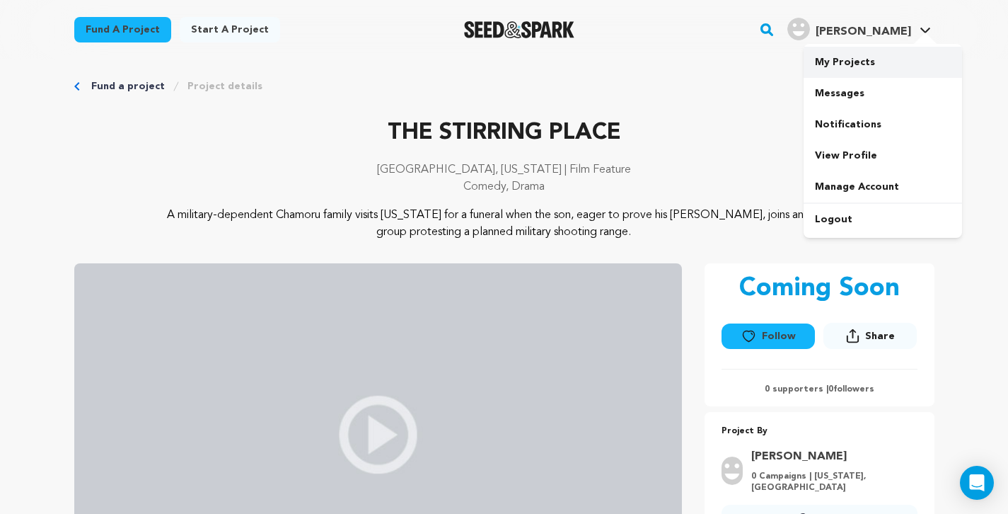
click at [849, 65] on link "My Projects" at bounding box center [883, 62] width 158 height 31
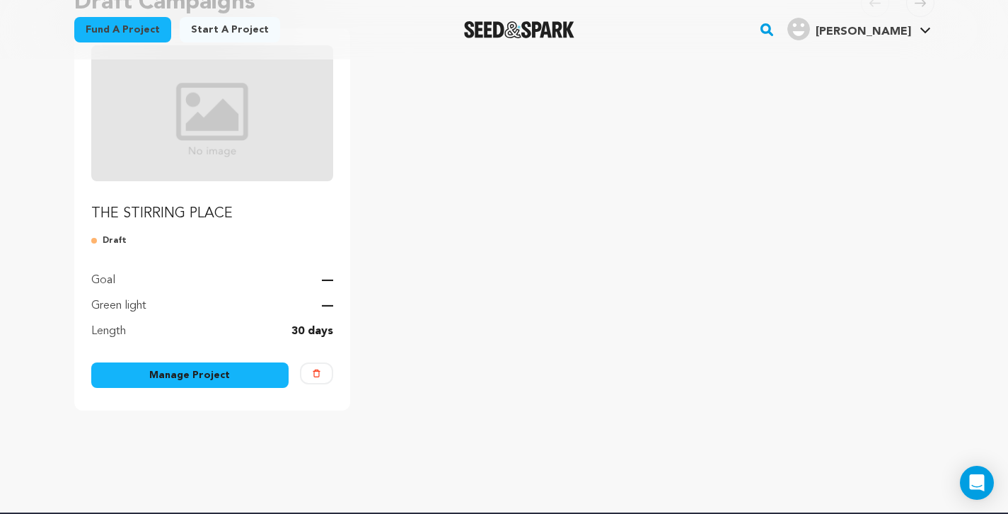
scroll to position [226, 0]
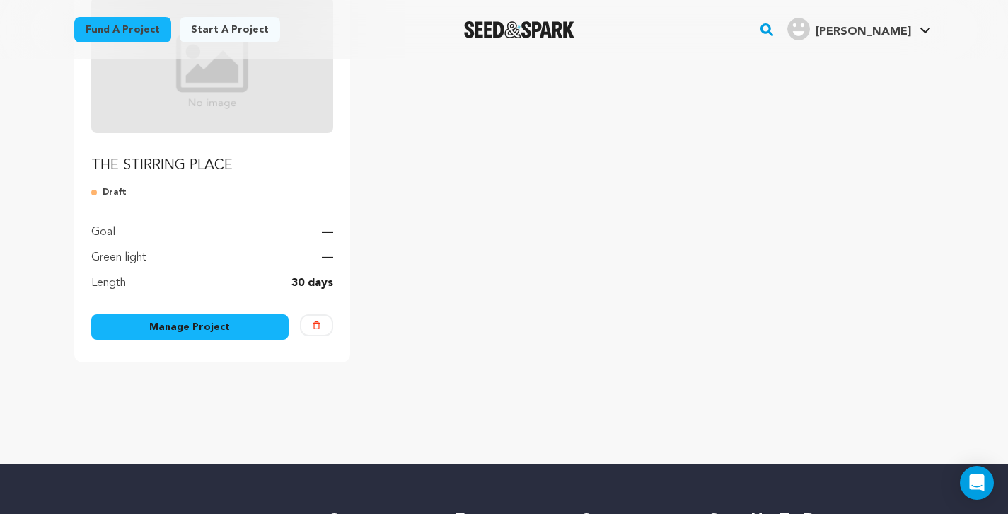
click at [243, 320] on link "Manage Project" at bounding box center [190, 326] width 198 height 25
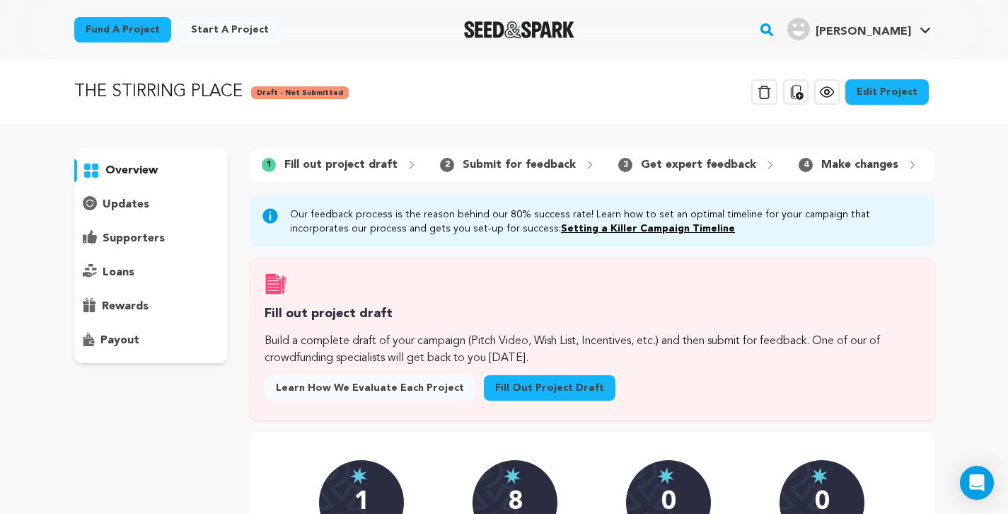
click at [896, 95] on link "Edit Project" at bounding box center [886, 91] width 83 height 25
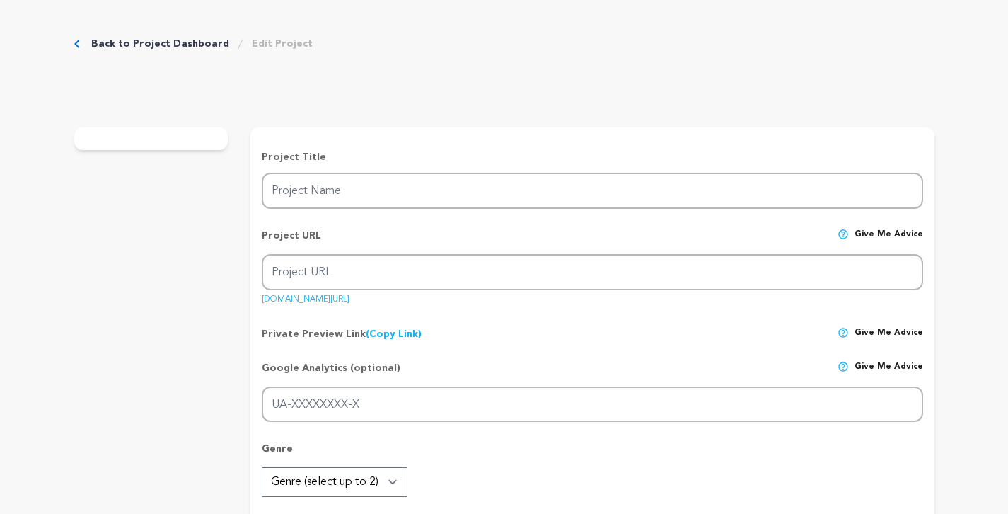
type input "THE STIRRING PLACE"
type input "the-stirring-place"
type input "A Chamoru family visits [US_STATE] for a military funeral when the son joins an…"
type textarea "A military-dependent Chamoru family visits [US_STATE] for a funeral when the so…"
type textarea "Our goal is to showcase the Chamoru experience - our humor, culture, and the se…"
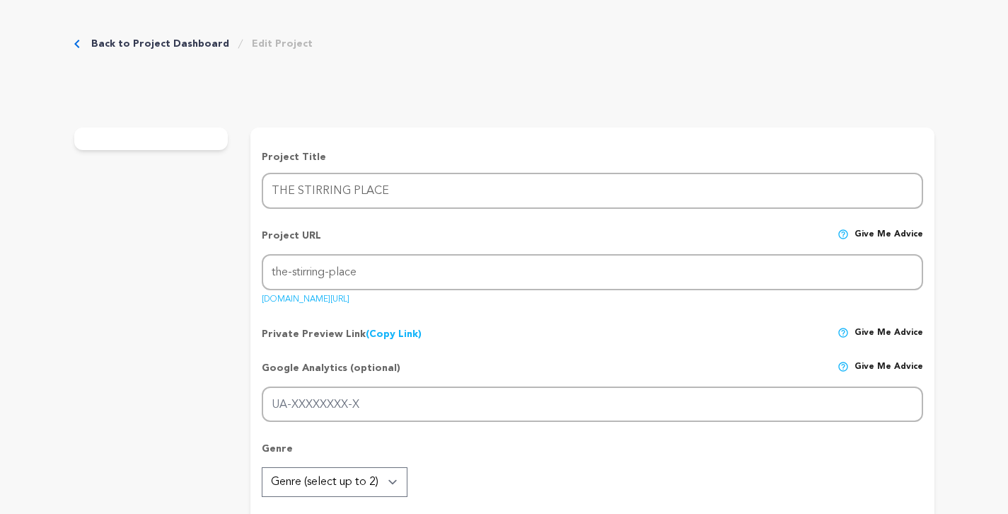
radio input "true"
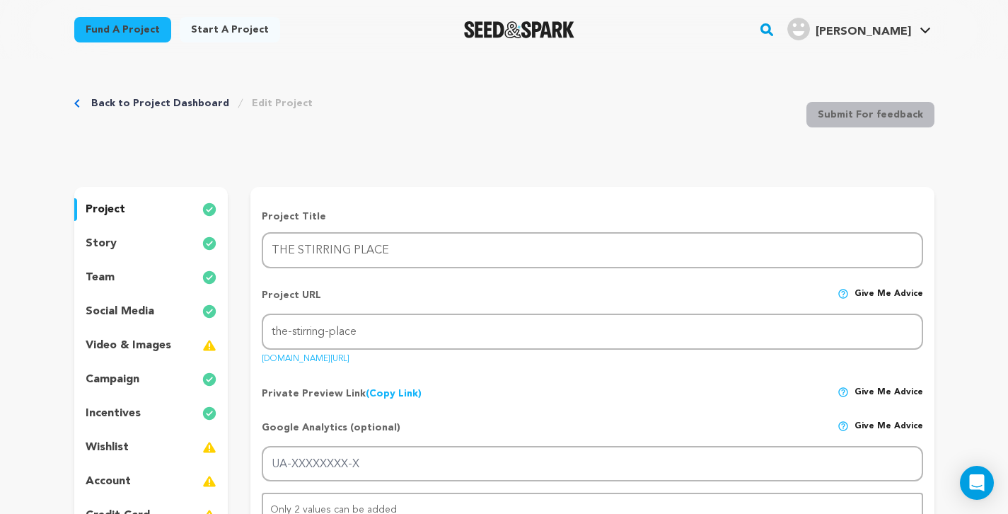
click at [100, 275] on p "team" at bounding box center [100, 277] width 29 height 17
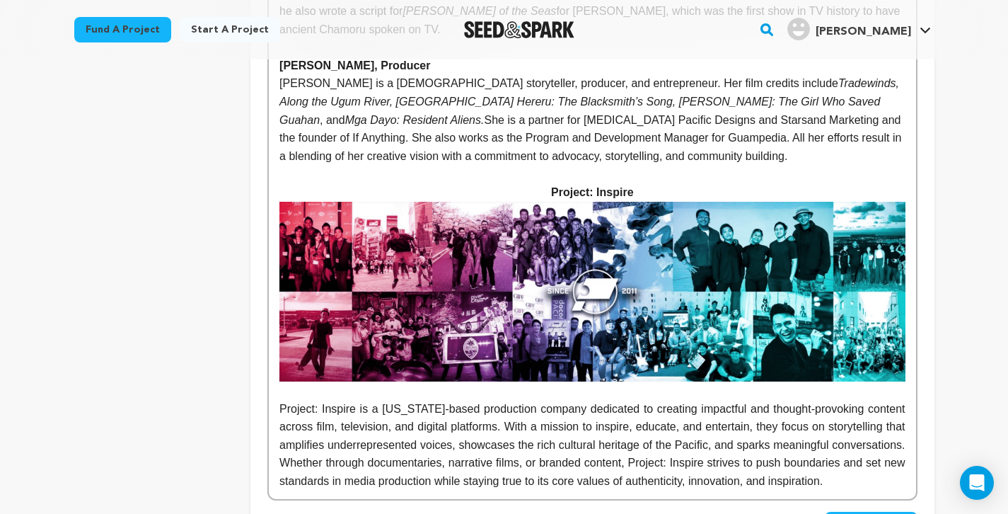
scroll to position [1212, 0]
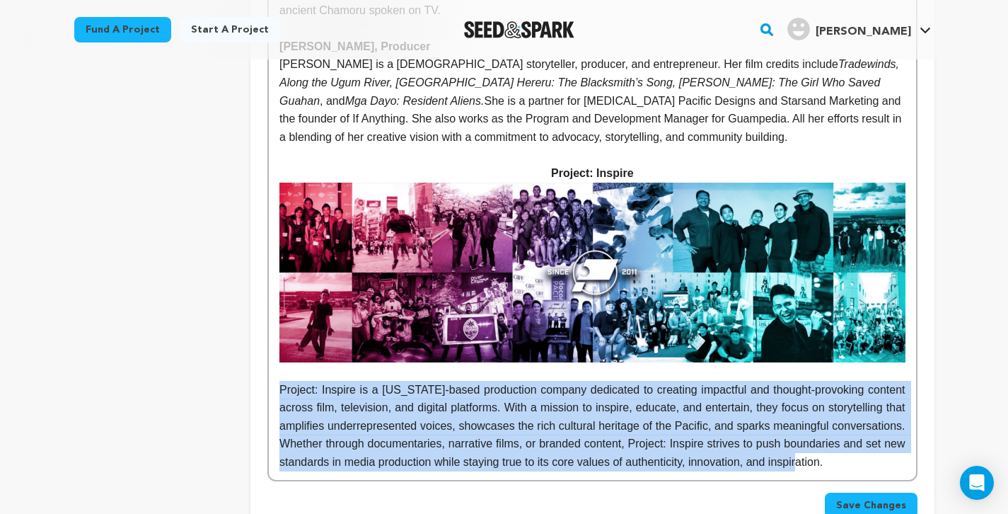
drag, startPoint x: 343, startPoint y: 427, endPoint x: 277, endPoint y: 335, distance: 113.6
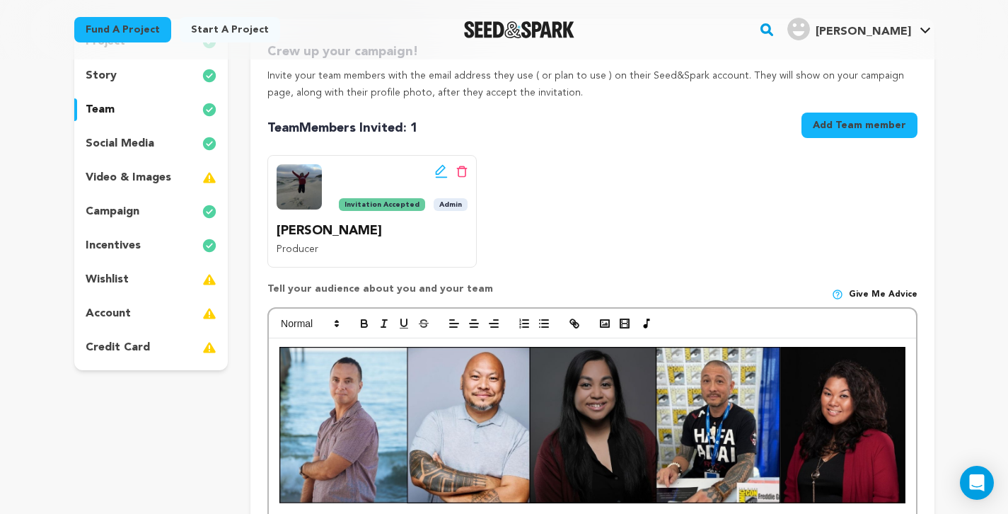
scroll to position [193, 0]
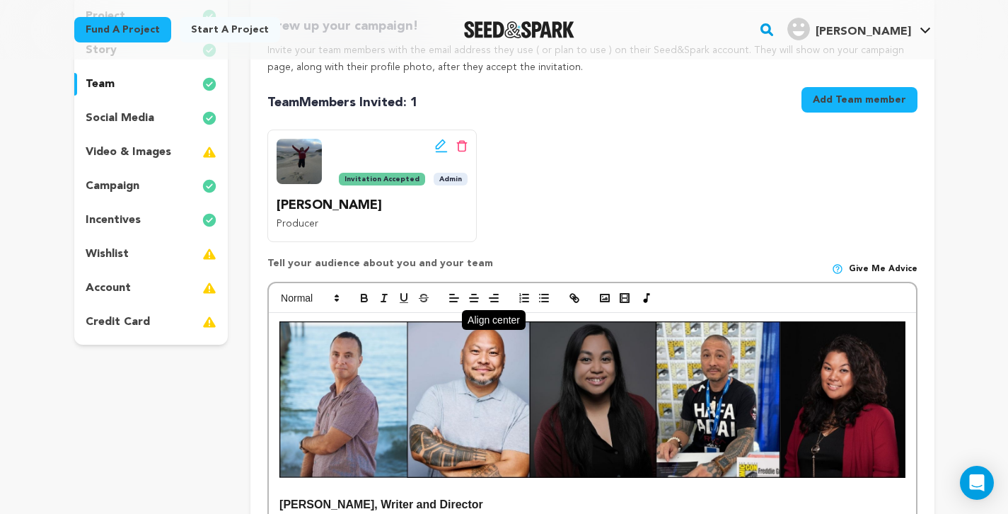
click at [473, 298] on icon "button" at bounding box center [474, 297] width 13 height 13
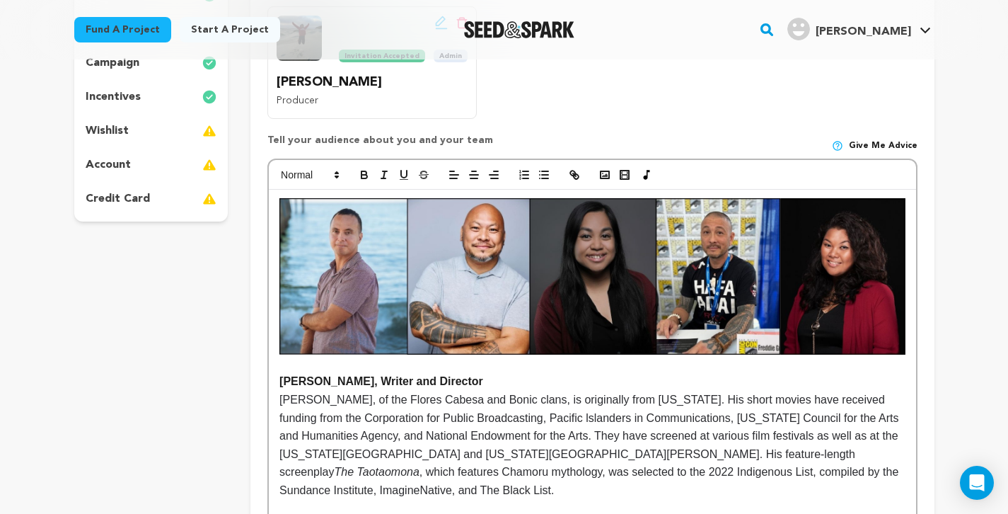
scroll to position [157, 0]
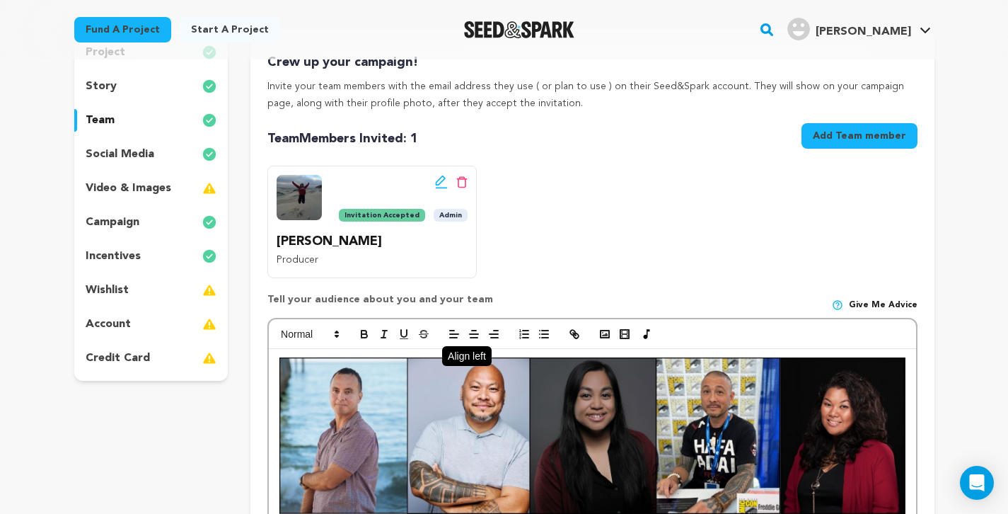
click at [451, 334] on line "button" at bounding box center [454, 334] width 8 height 0
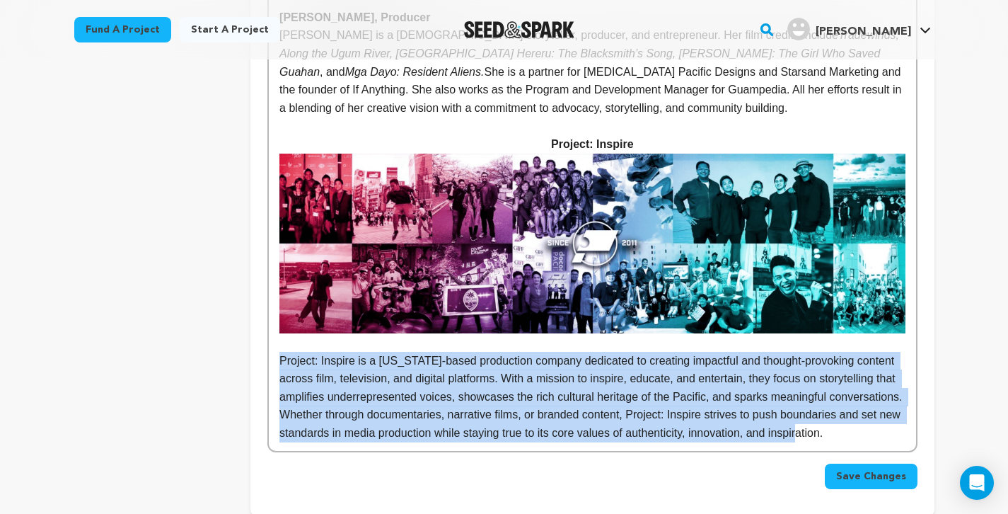
scroll to position [1270, 0]
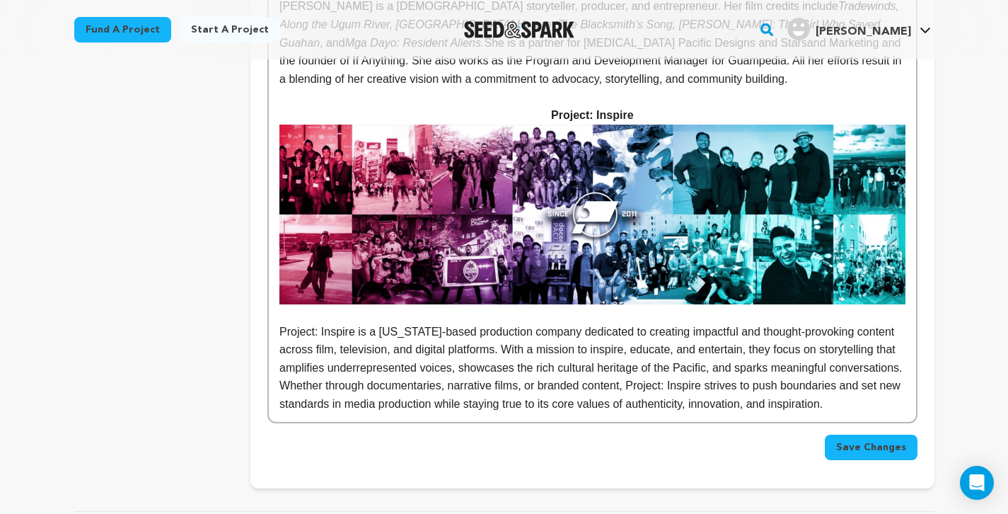
click at [575, 359] on p "﻿ ﻿ Project: Inspire is a [US_STATE]-based production company dedicated to crea…" at bounding box center [591, 368] width 625 height 91
click at [875, 440] on span "Save Changes" at bounding box center [871, 447] width 70 height 14
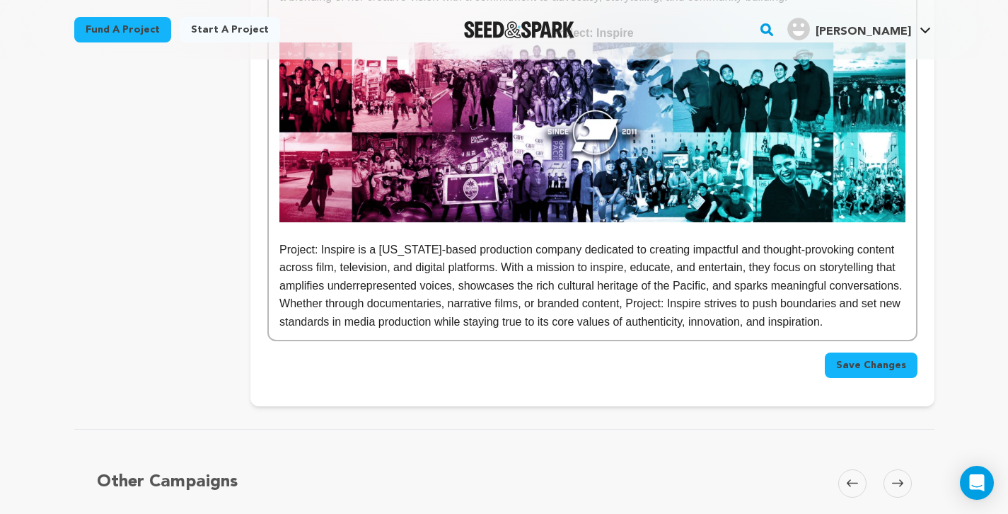
scroll to position [1363, 0]
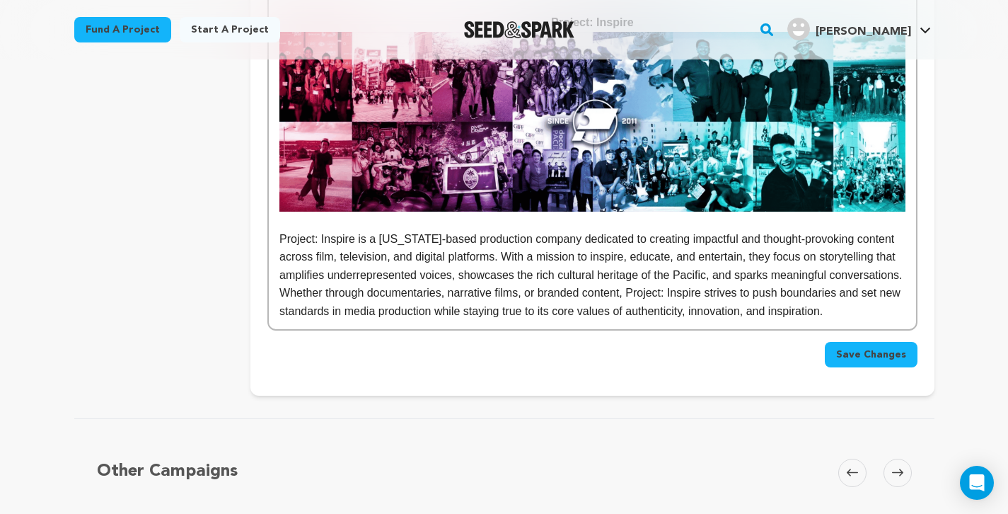
click at [875, 347] on span "Save Changes" at bounding box center [871, 354] width 70 height 14
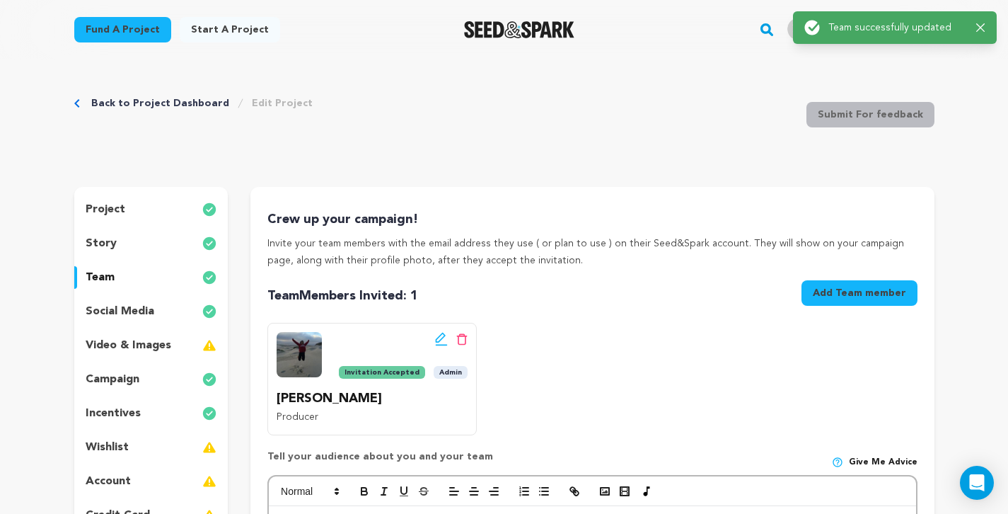
scroll to position [0, 0]
click at [191, 105] on link "Back to Project Dashboard" at bounding box center [160, 103] width 138 height 14
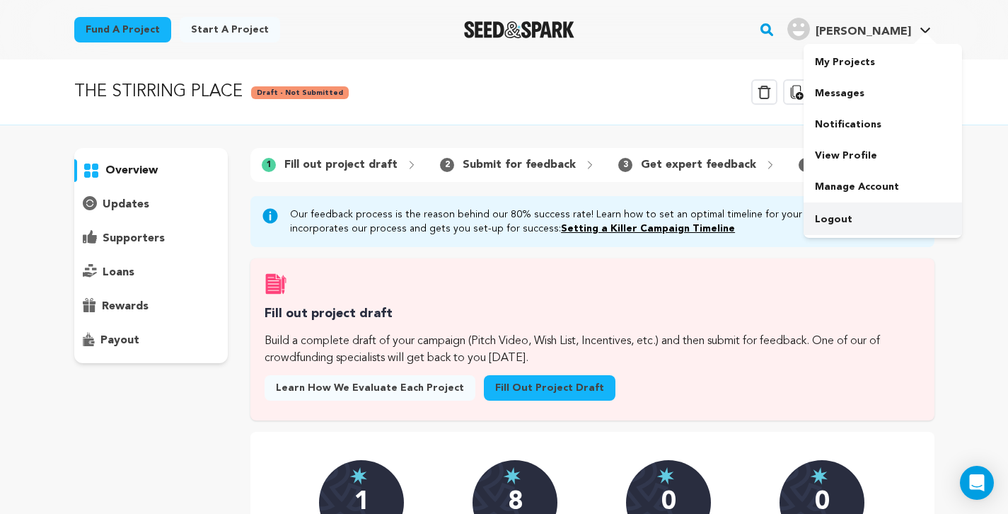
click at [843, 216] on link "Logout" at bounding box center [883, 219] width 158 height 31
